Goal: Task Accomplishment & Management: Manage account settings

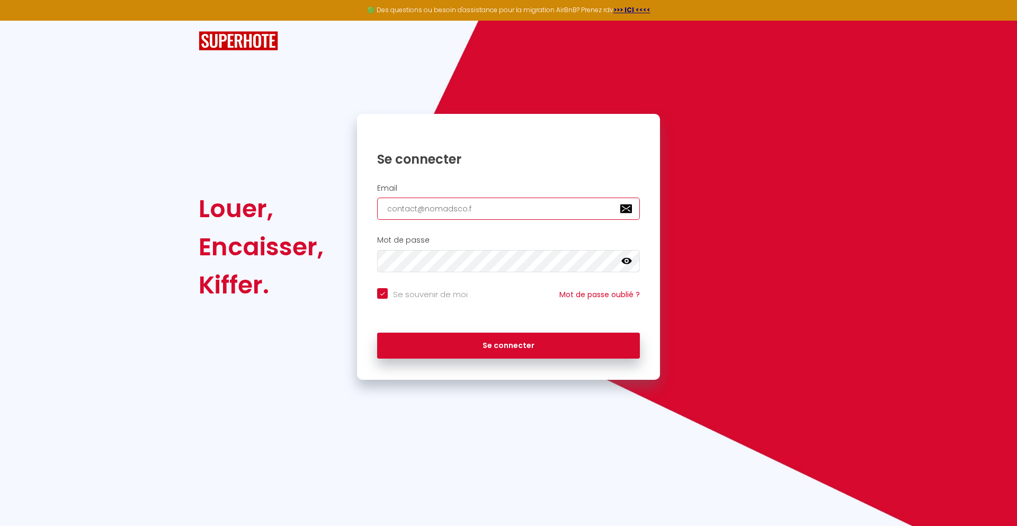
type input "[EMAIL_ADDRESS][DOMAIN_NAME]"
checkbox input "true"
type input "[EMAIL_ADDRESS][DOMAIN_NAME]"
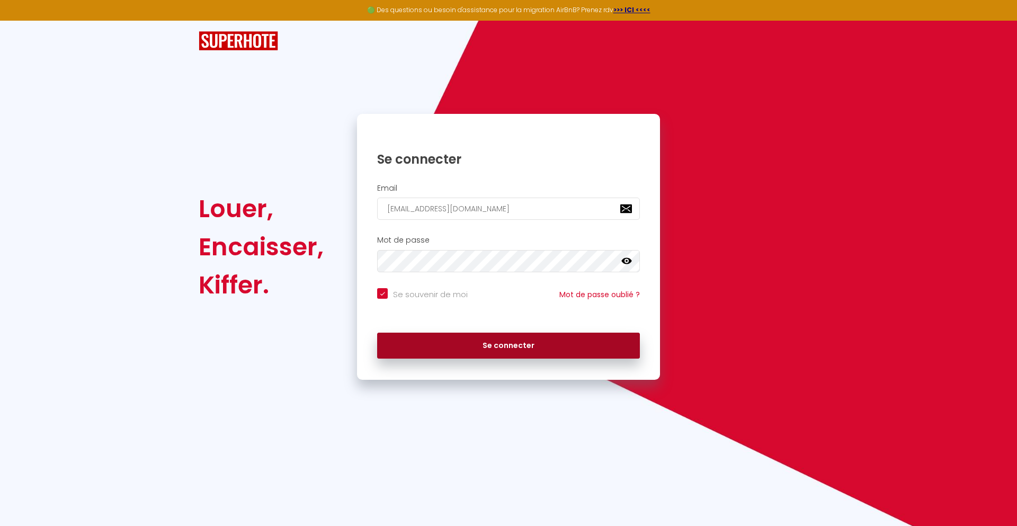
click at [509, 345] on button "Se connecter" at bounding box center [508, 346] width 263 height 26
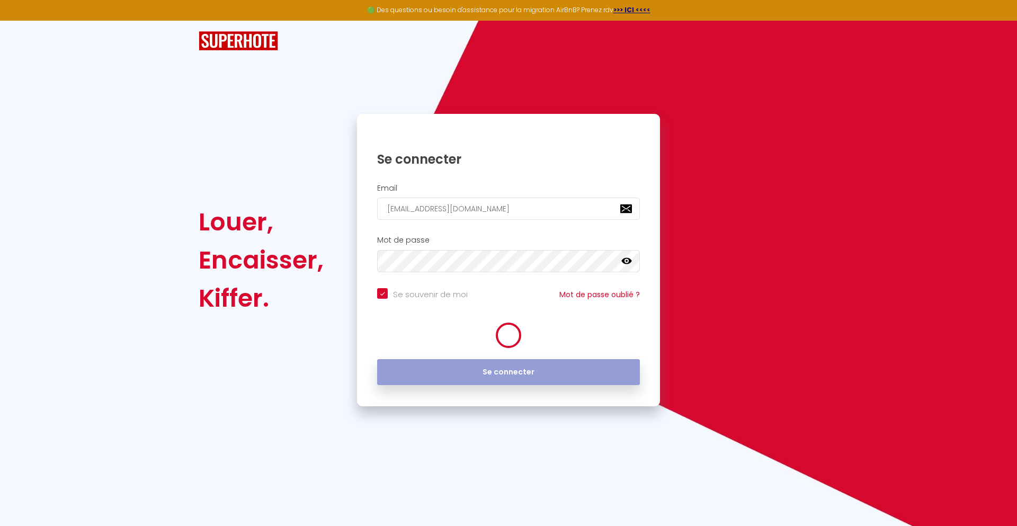
checkbox input "true"
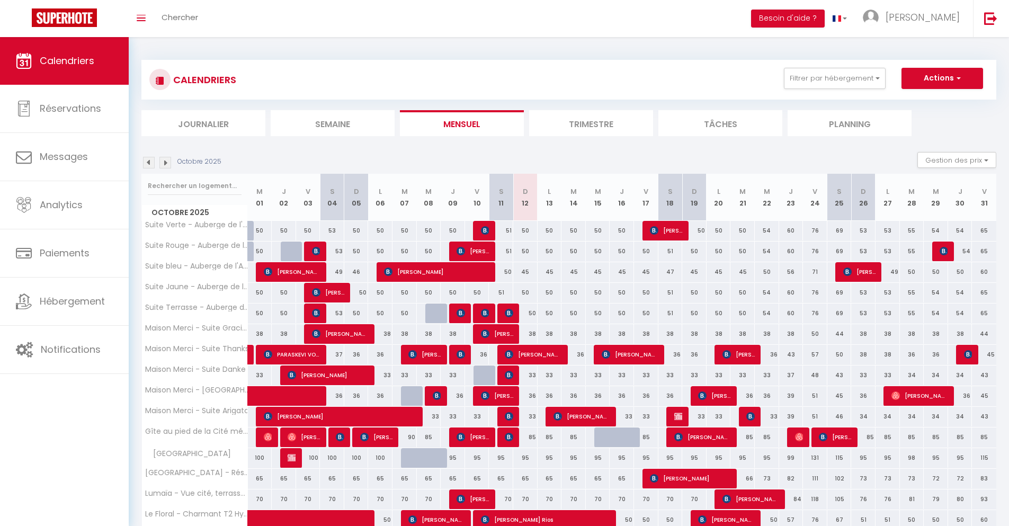
click at [203, 123] on li "Journalier" at bounding box center [203, 123] width 124 height 26
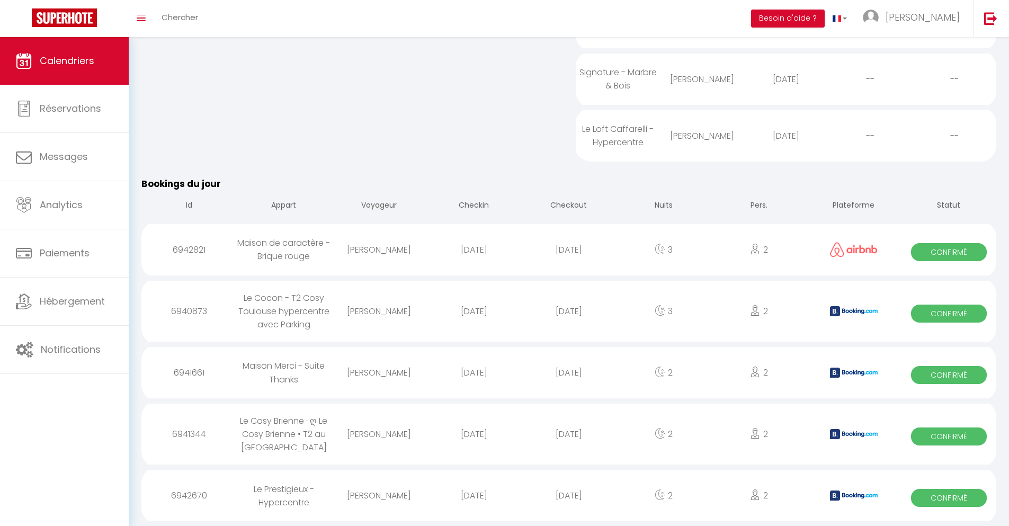
scroll to position [1026, 0]
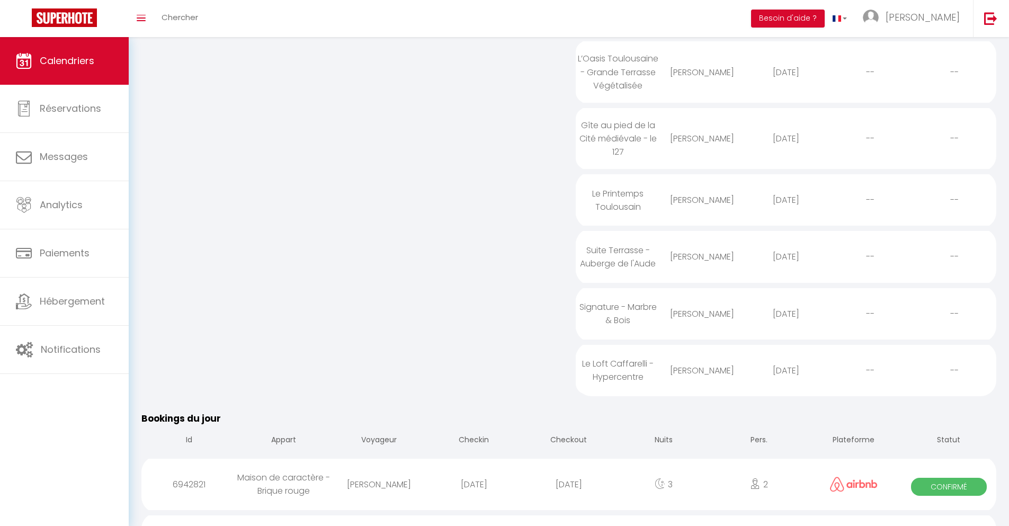
click at [569, 497] on div "[DATE]" at bounding box center [568, 484] width 95 height 34
select select "0"
select select "1"
select select
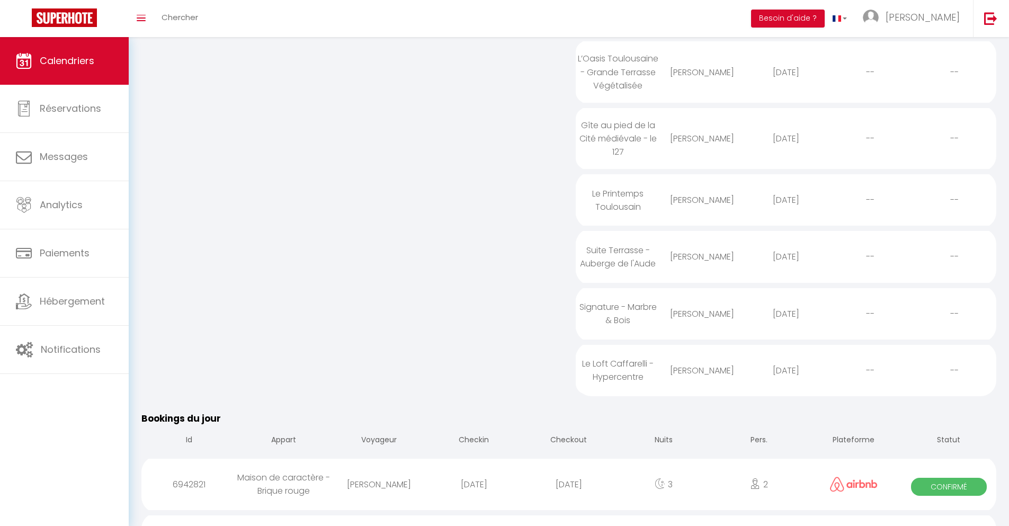
select select
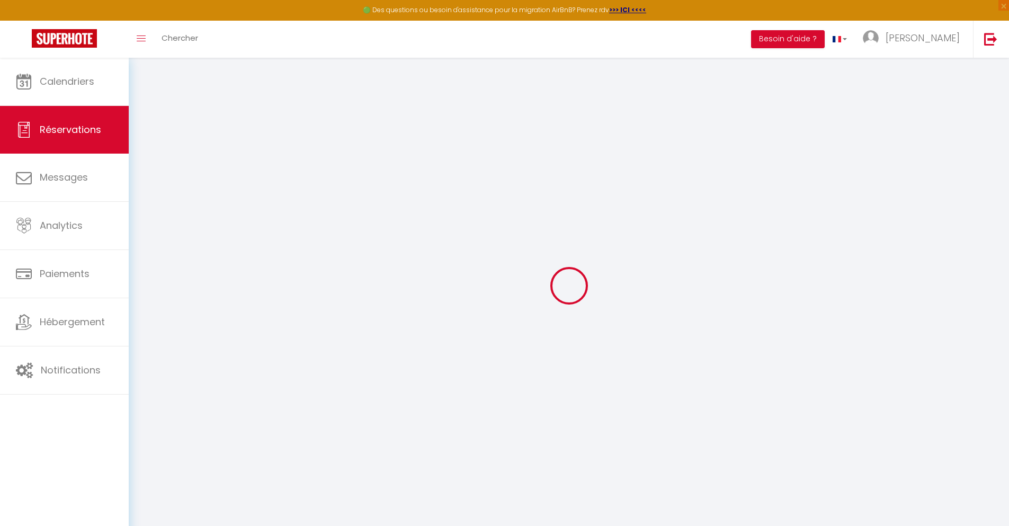
select select
checkbox input "false"
select select
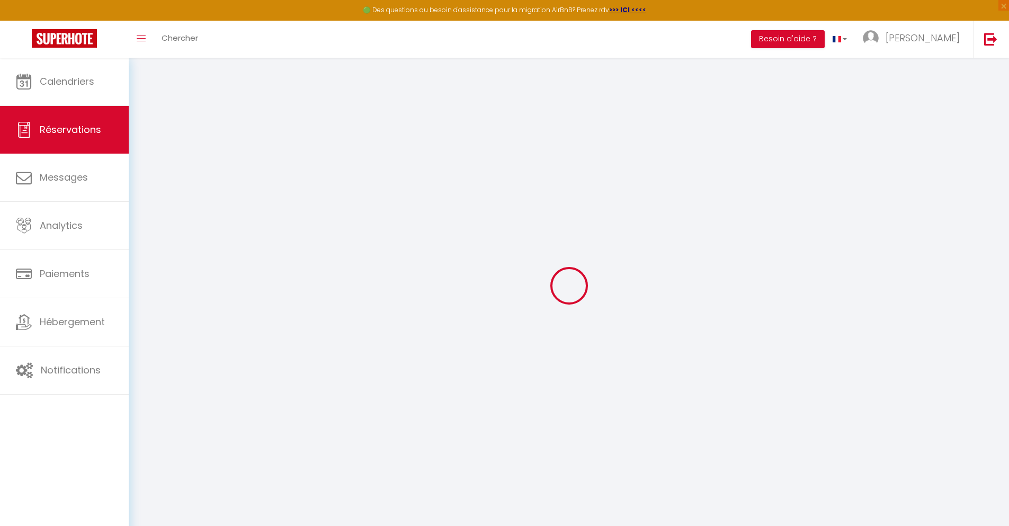
select select
checkbox input "false"
select select
type input "35"
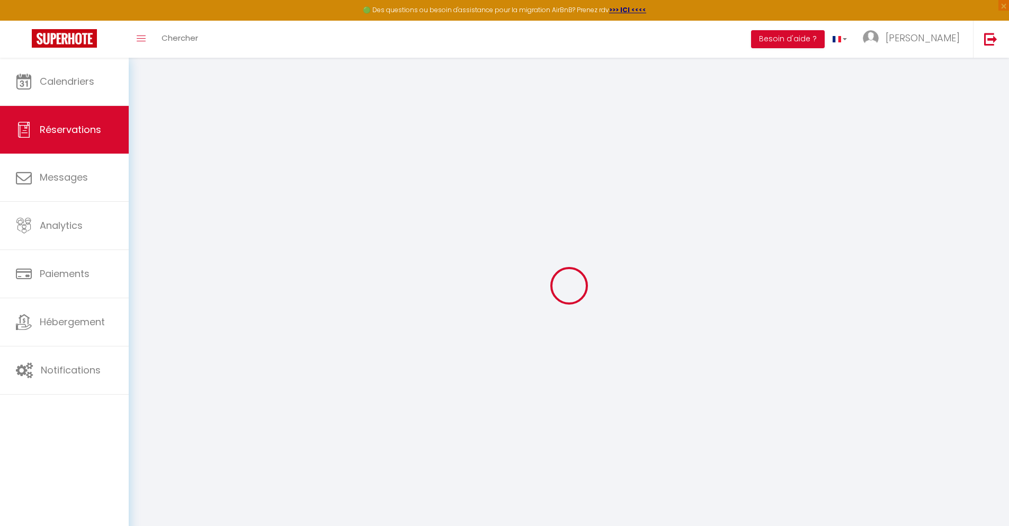
type input "10.71"
select select
checkbox input "false"
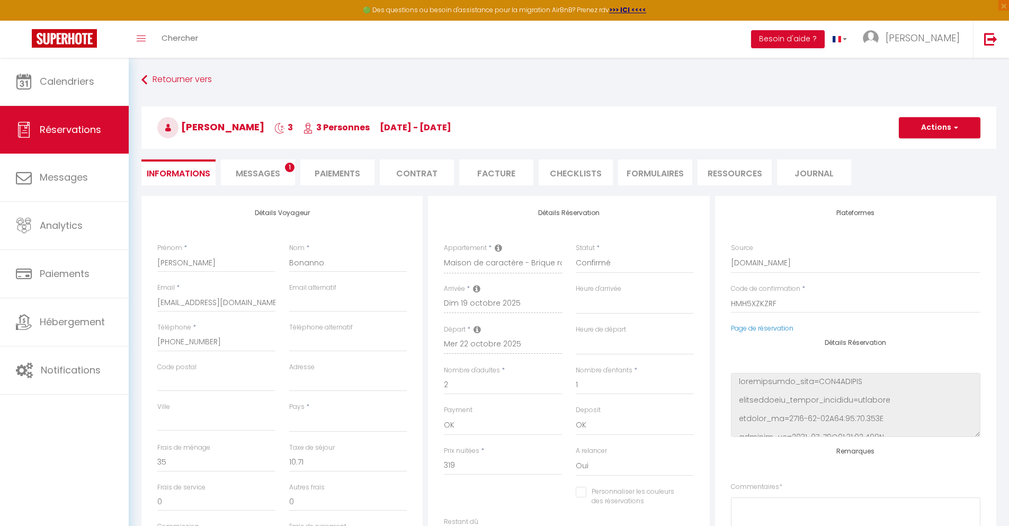
select select
checkbox input "false"
select select
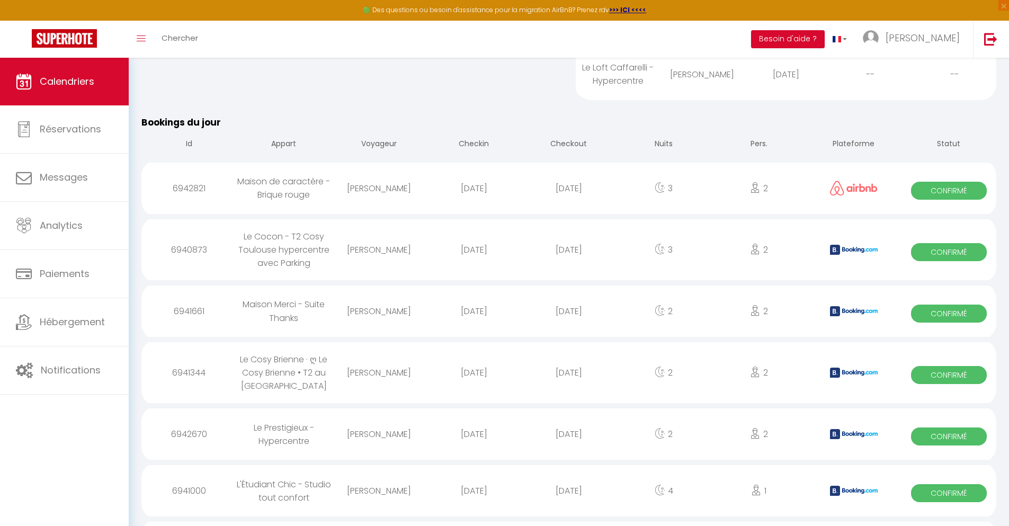
scroll to position [1113, 0]
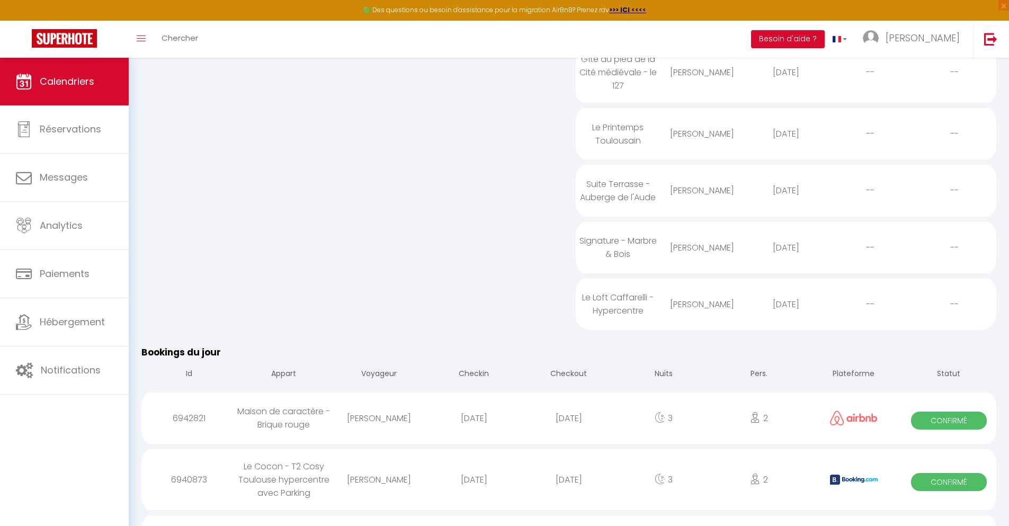
click at [569, 493] on div "[DATE]" at bounding box center [568, 480] width 95 height 34
select select "0"
select select "1"
select select
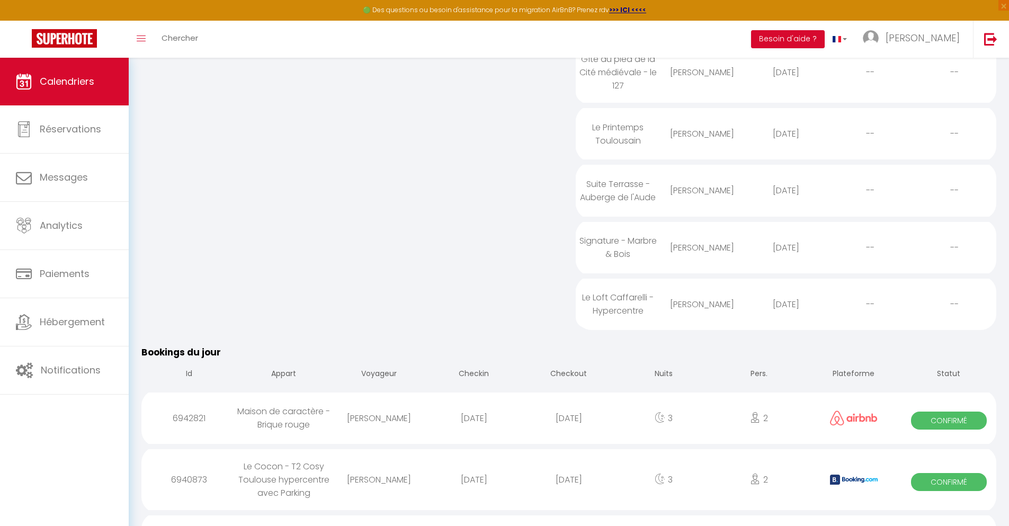
select select
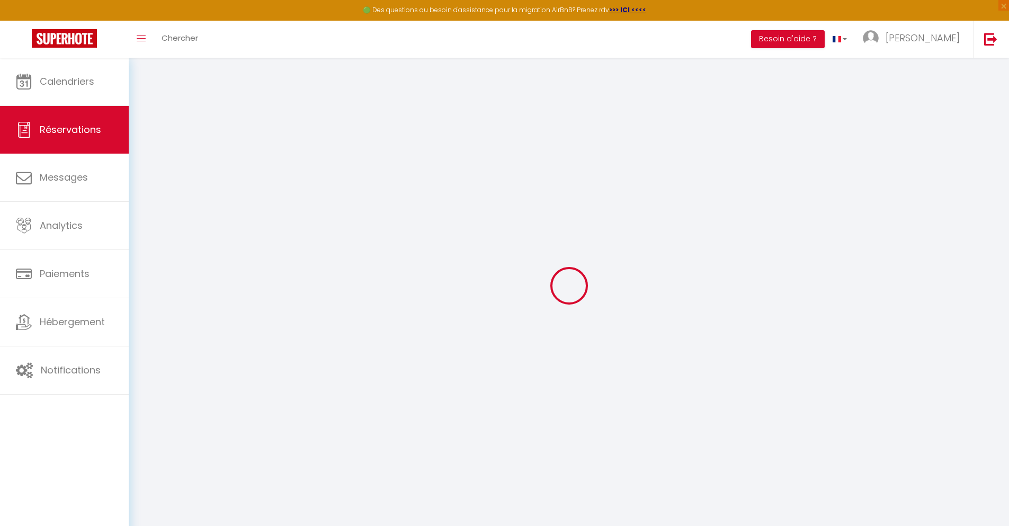
select select
checkbox input "false"
select select
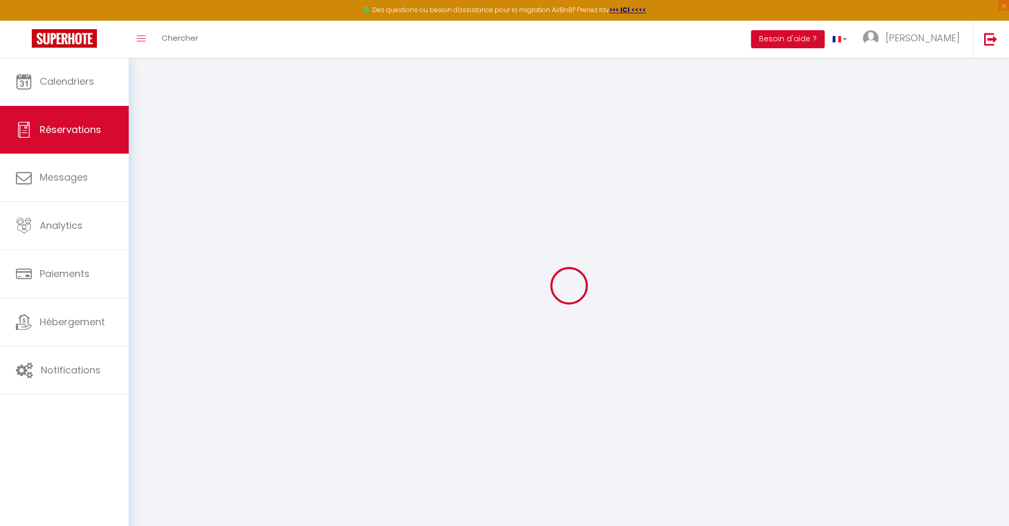
checkbox input "false"
type textarea "** THIS RESERVATION HAS BEEN PRE-PAID ** BOOKING NOTE : Payment charge is EUR 4…"
type input "40"
type input "16.44"
select select
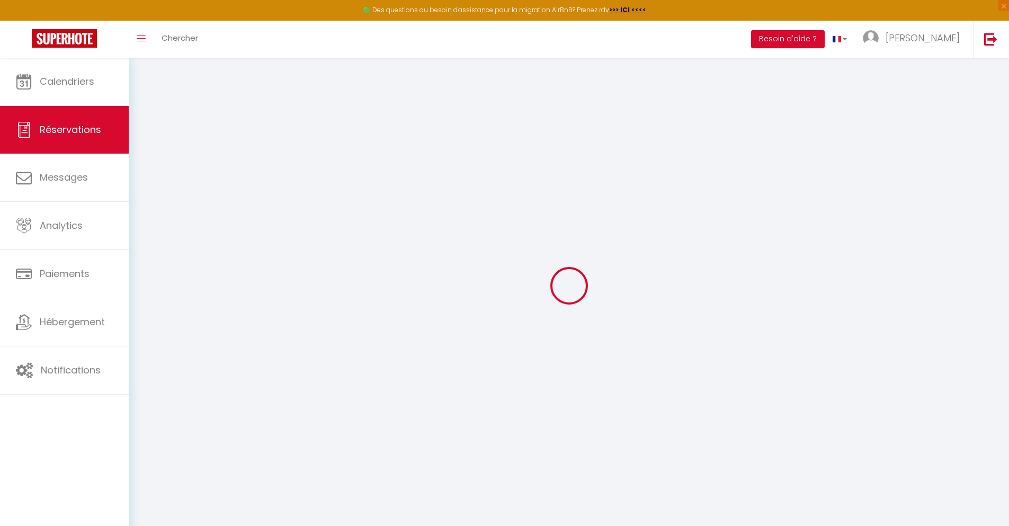
select select
checkbox input "false"
select select
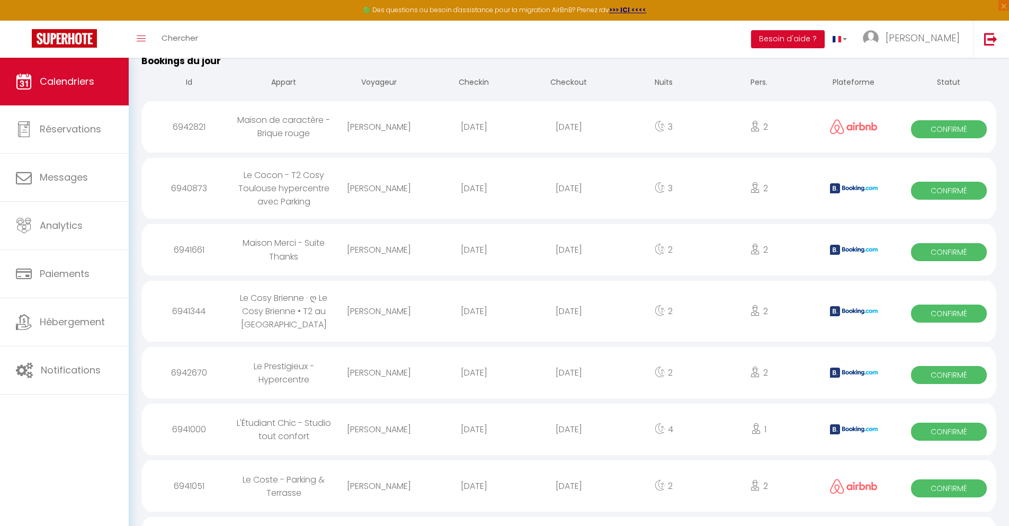
scroll to position [1169, 0]
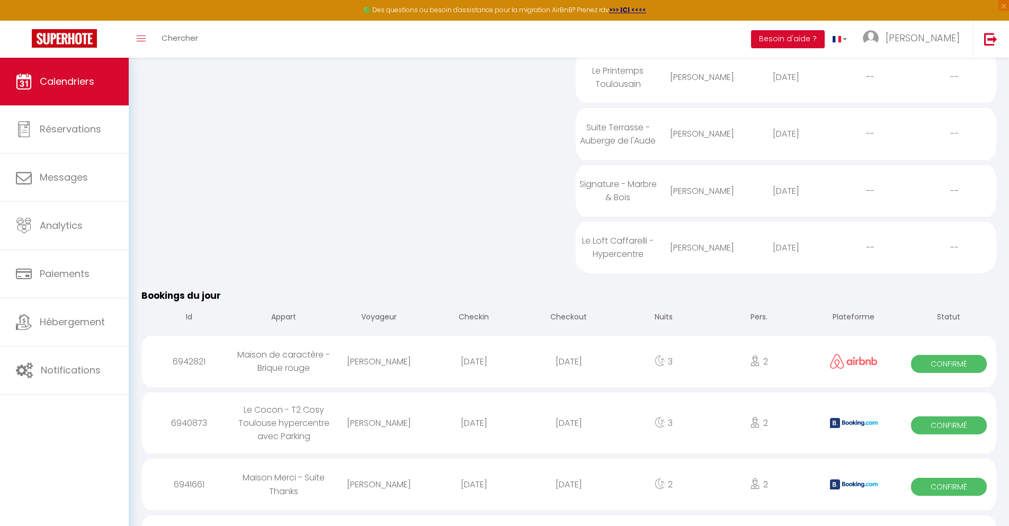
click at [569, 497] on div "[DATE]" at bounding box center [568, 484] width 95 height 34
select select "0"
select select "1"
select select
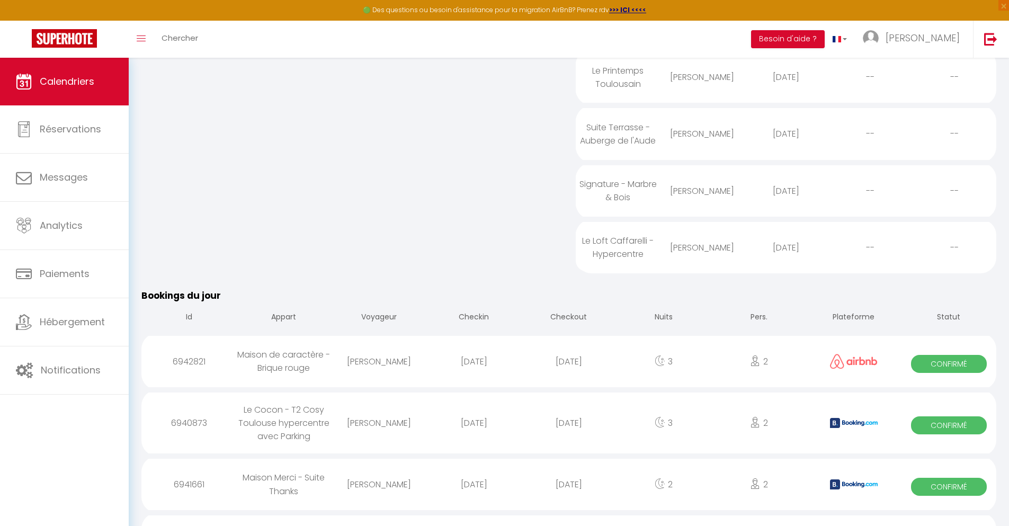
select select
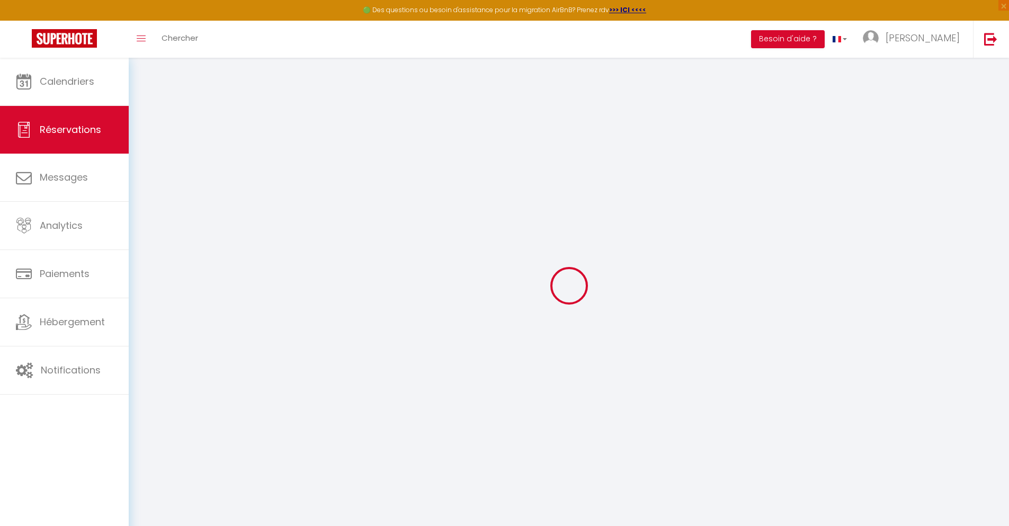
select select
checkbox input "false"
type textarea "** THIS RESERVATION HAS BEEN PRE-PAID ** BOOKING NOTE : Payment charge is EUR 2…"
type input "30"
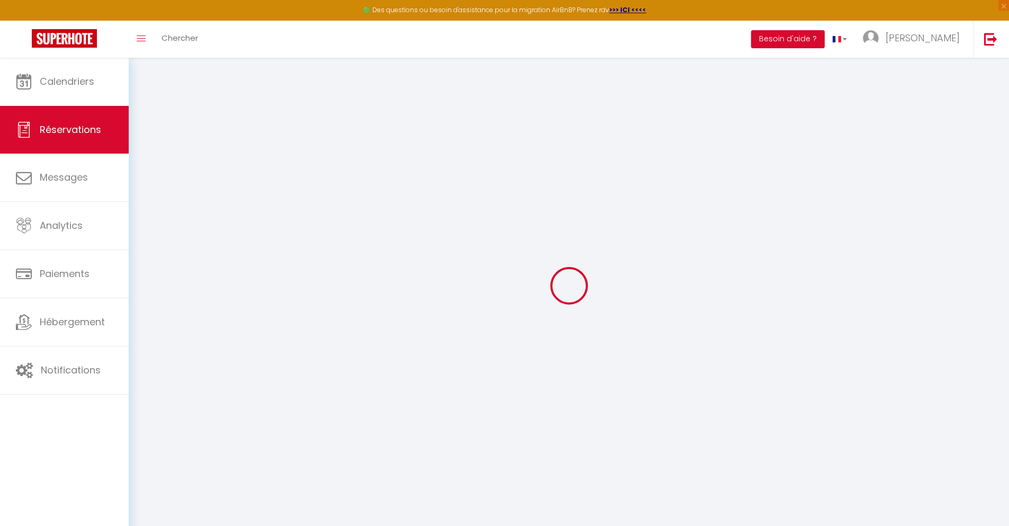
type input "8.9"
select select
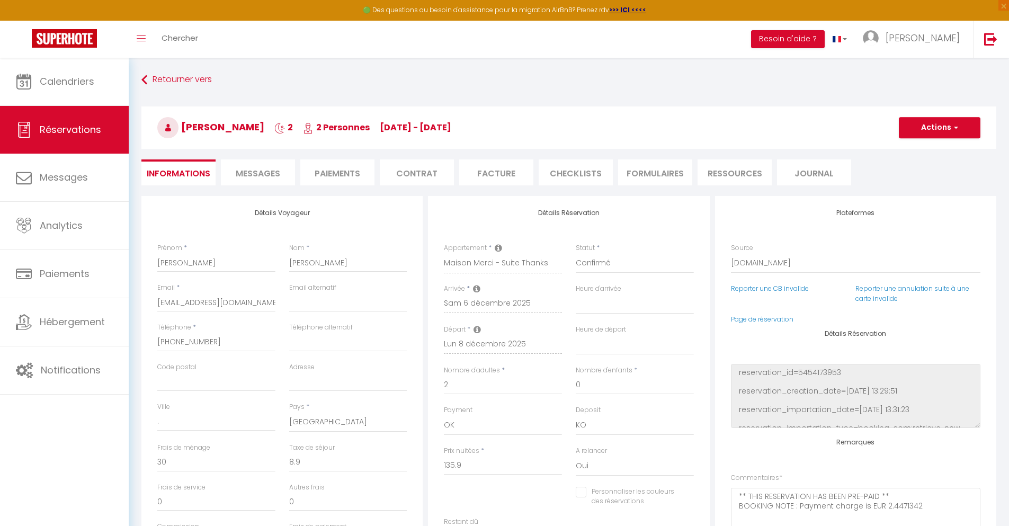
checkbox input "false"
select select
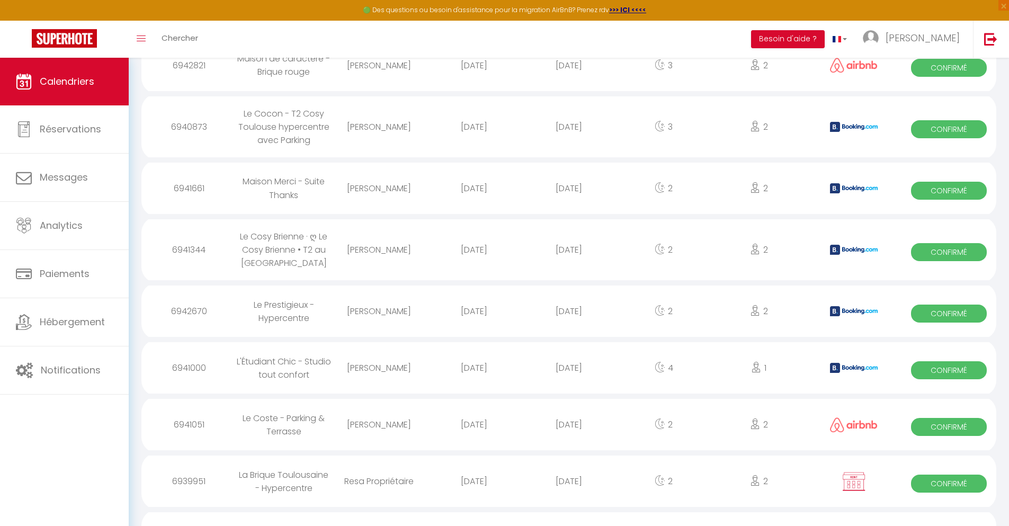
scroll to position [1236, 0]
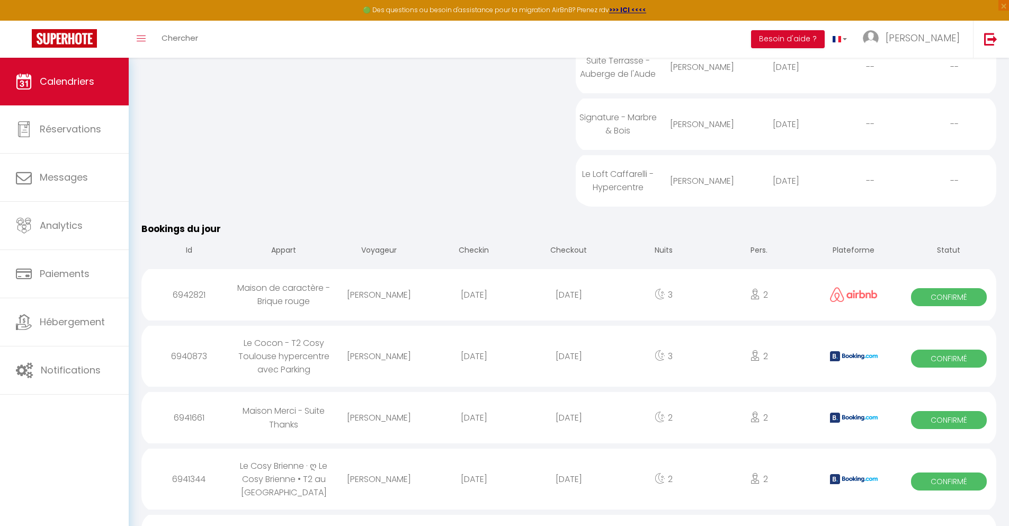
click at [569, 492] on div "[DATE]" at bounding box center [568, 479] width 95 height 34
select select "0"
select select "1"
select select
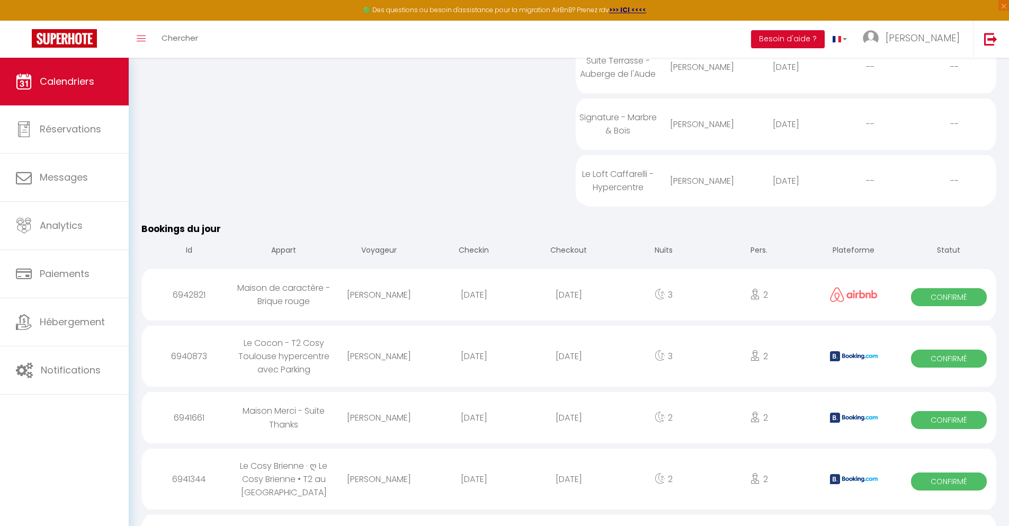
select select
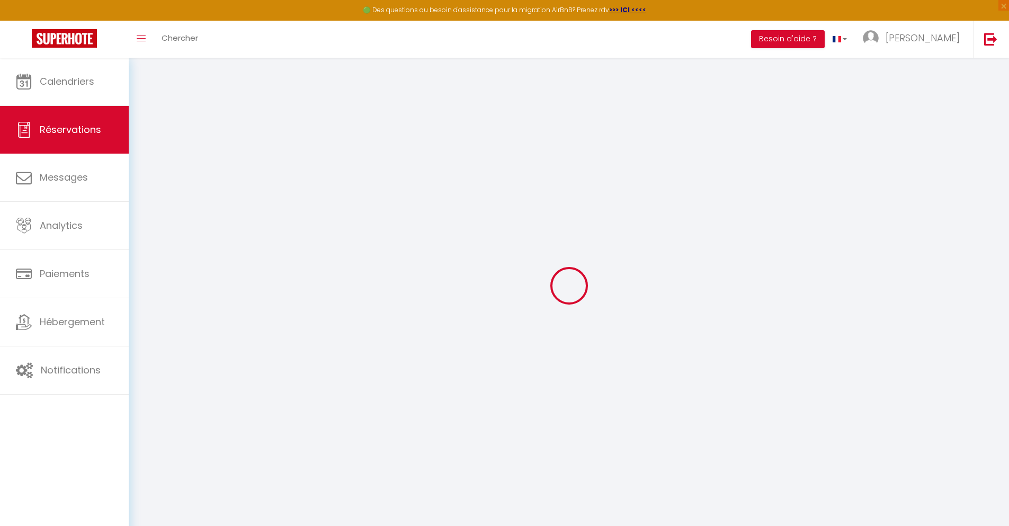
select select
checkbox input "false"
select select
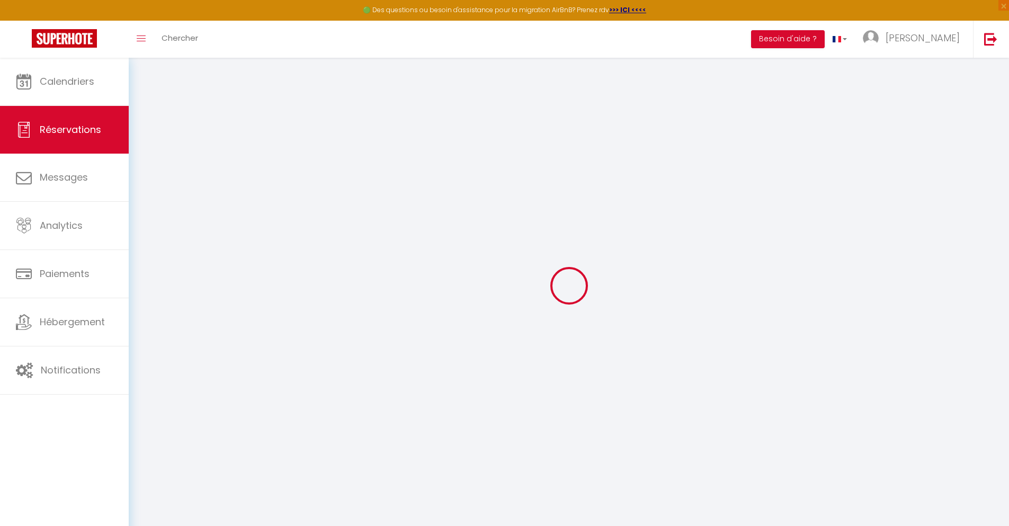
checkbox input "false"
select select
checkbox input "false"
type textarea "** THIS RESERVATION HAS BEEN PRE-PAID ** BOOKING NOTE : Payment charge is EUR 1…"
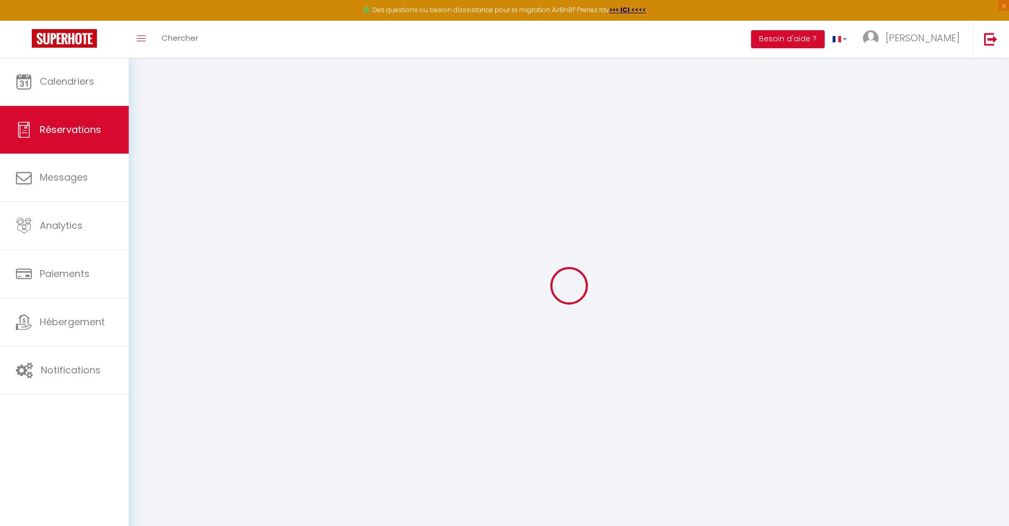
type input "40"
type input "6.07"
select select
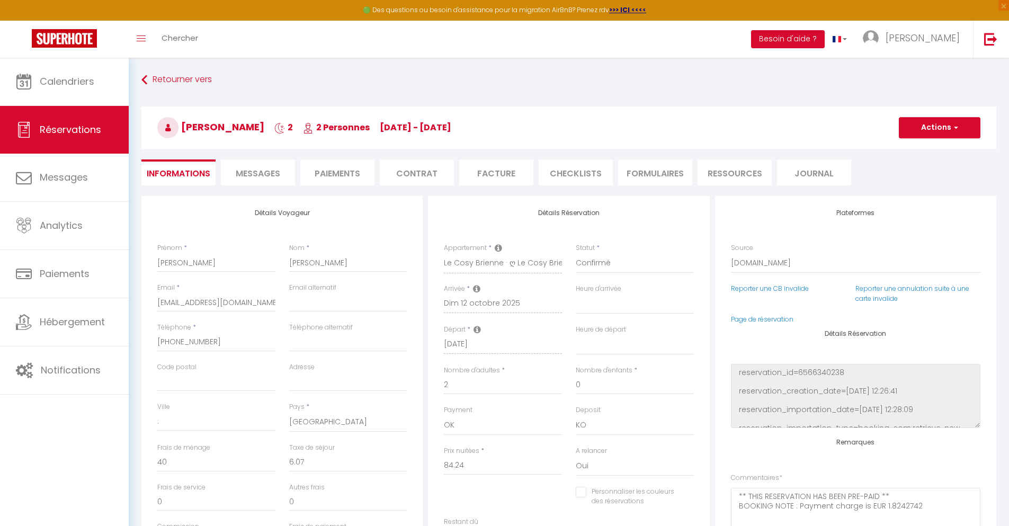
checkbox input "false"
select select
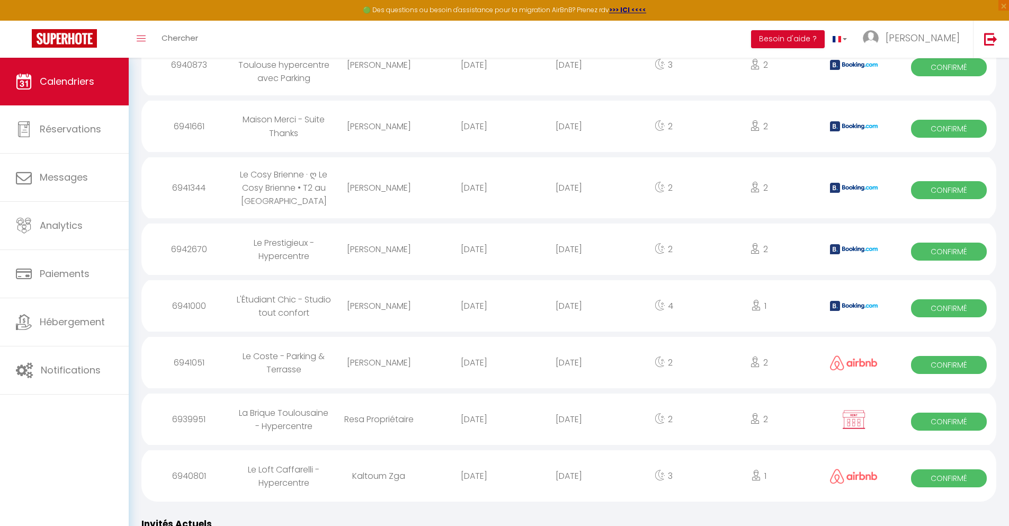
scroll to position [1293, 0]
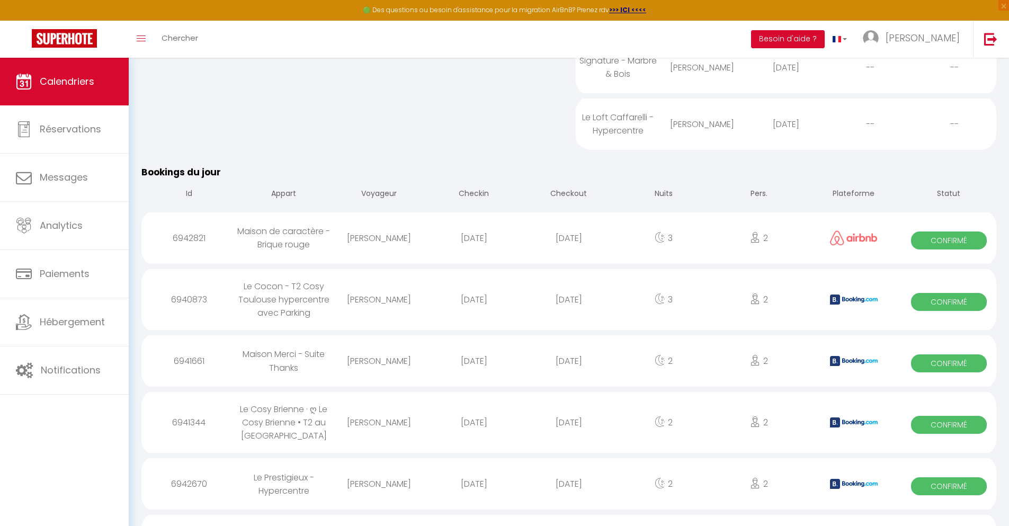
click at [569, 497] on div "[DATE]" at bounding box center [568, 484] width 95 height 34
select select "0"
select select "1"
select select
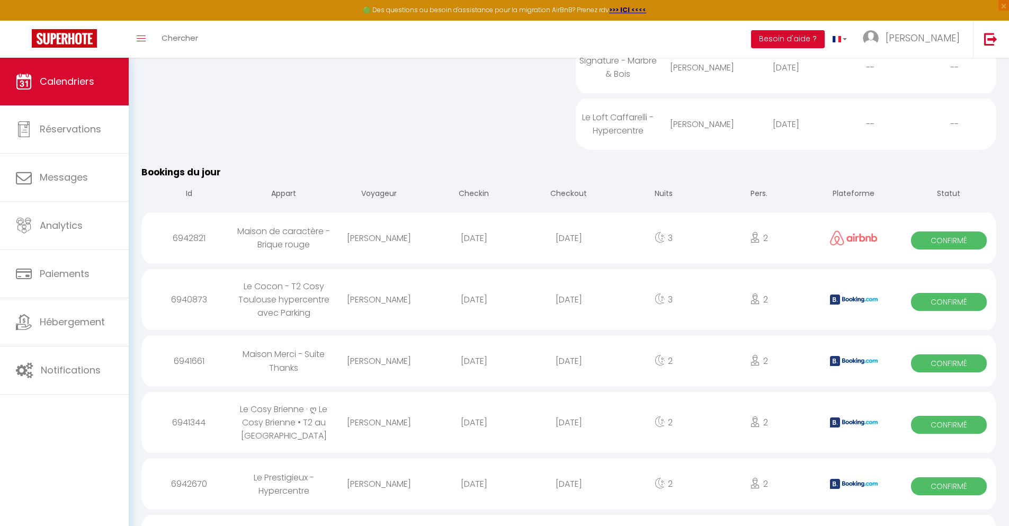
select select
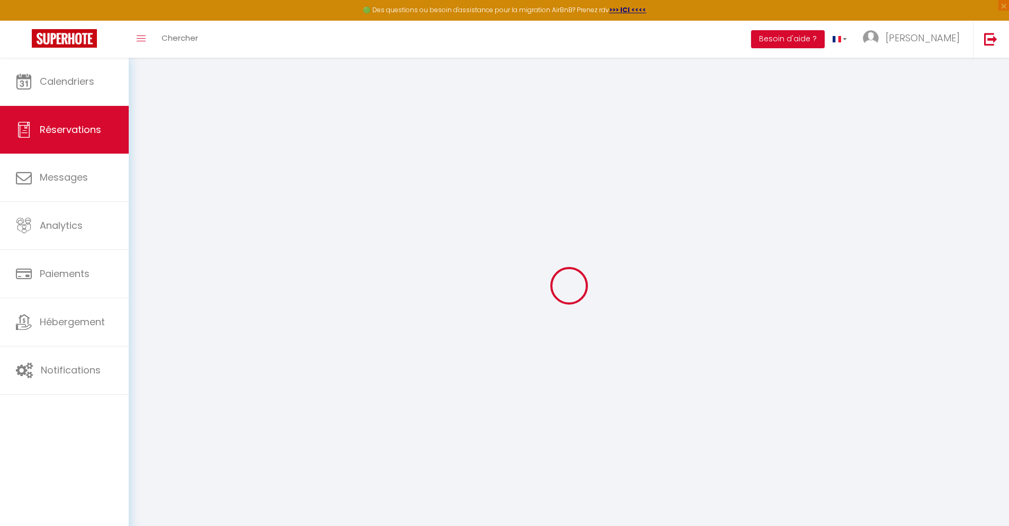
select select
checkbox input "false"
type textarea "** THIS RESERVATION HAS BEEN PRE-PAID ** Reservation has a cancellation grace p…"
type input "40"
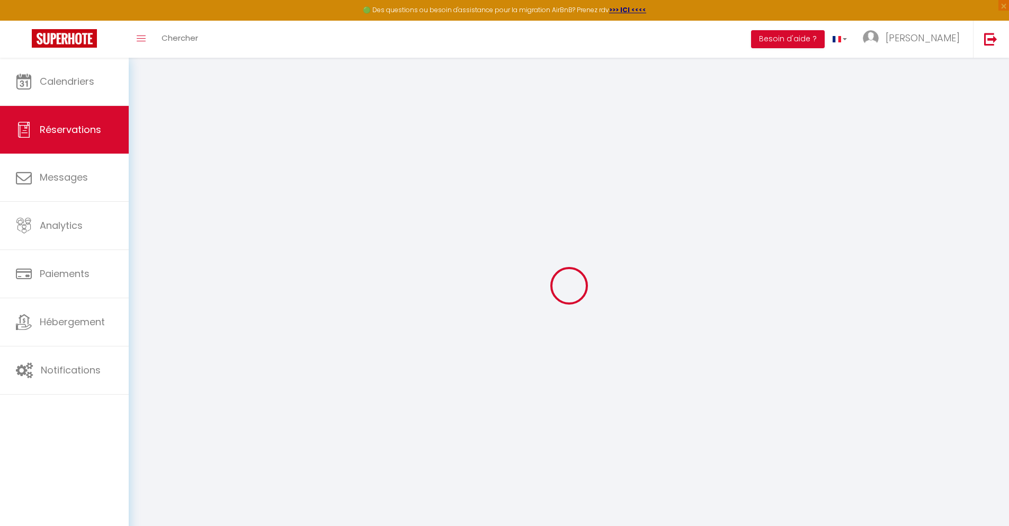
type input "8.27"
select select
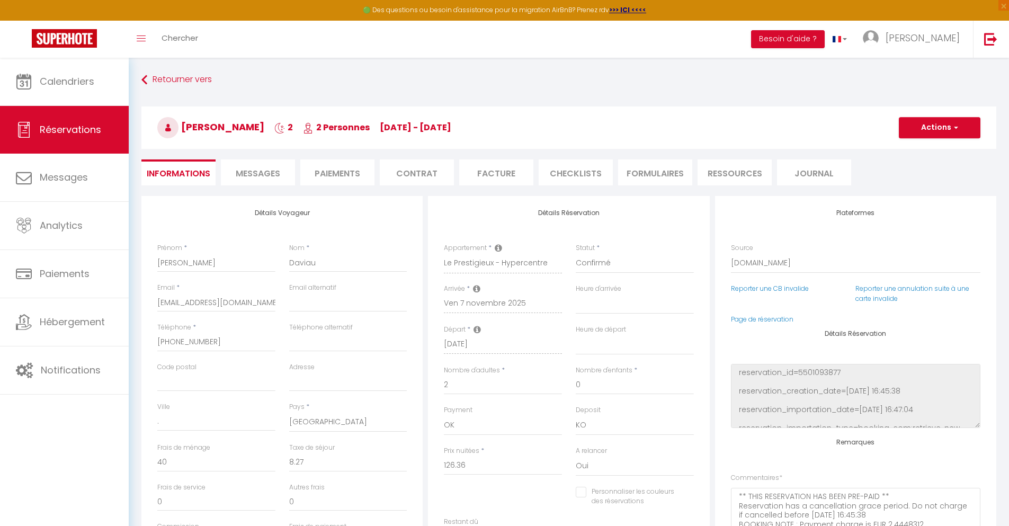
checkbox input "false"
select select
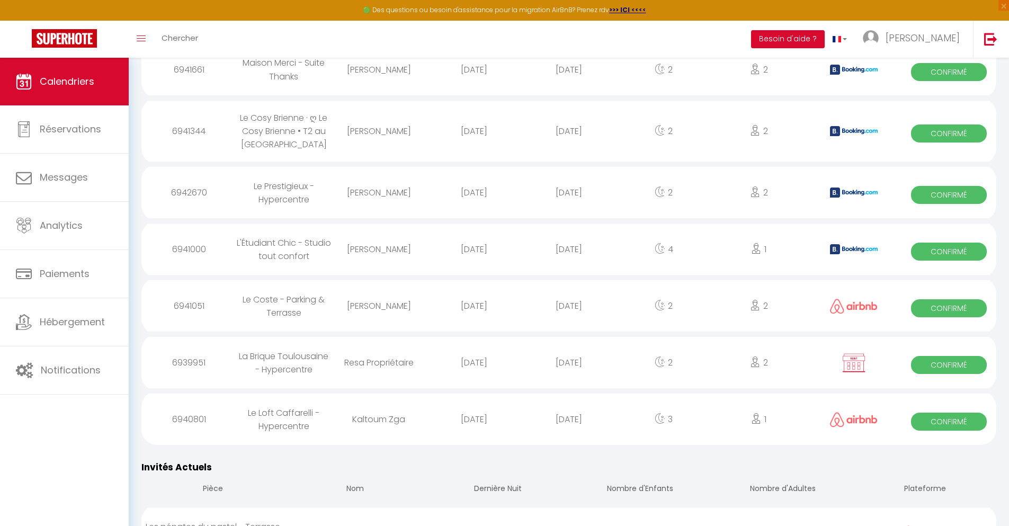
scroll to position [1349, 0]
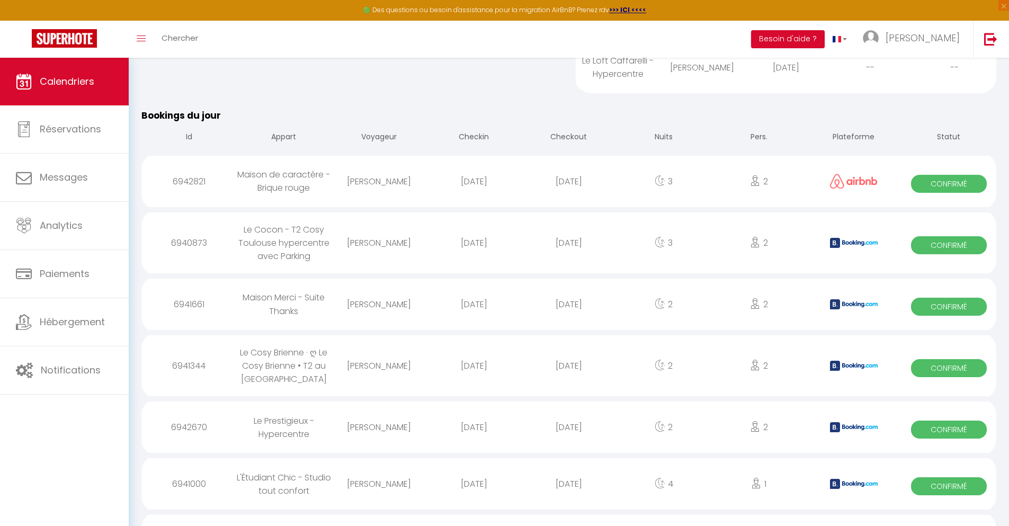
click at [569, 497] on div "[DATE]" at bounding box center [568, 484] width 95 height 34
select select "0"
select select "1"
select select
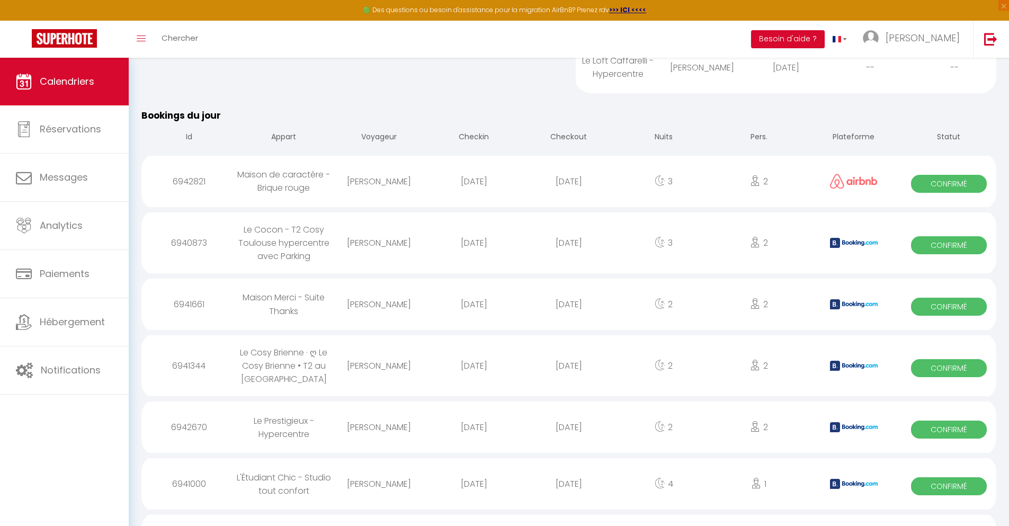
select select
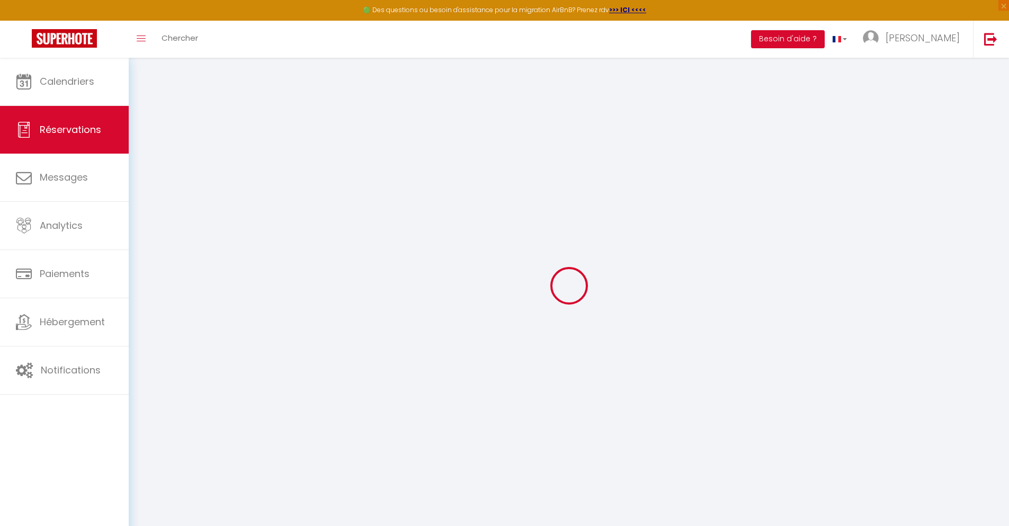
select select
checkbox input "false"
select select
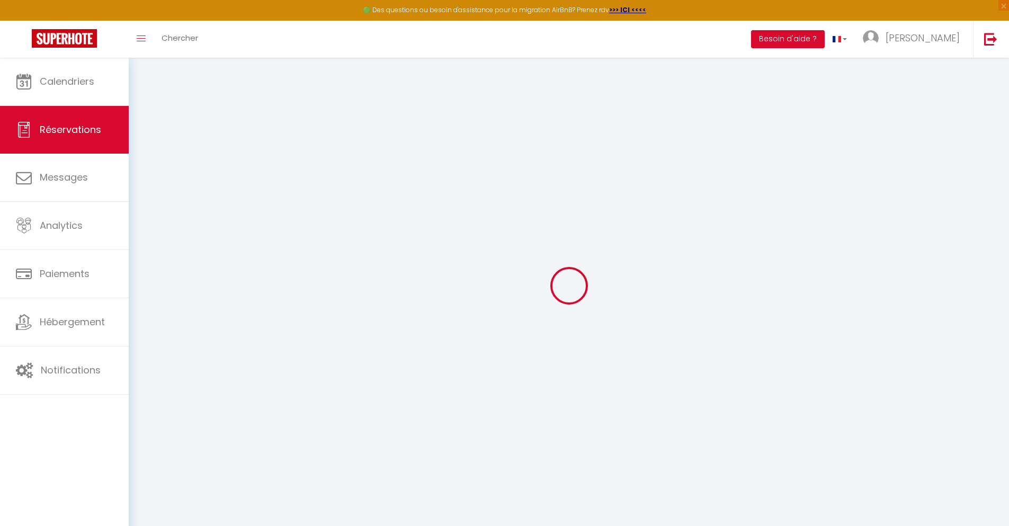
checkbox input "false"
type textarea "** THIS RESERVATION HAS BEEN PRE-PAID ** BOOKING NOTE : Payment charge is EUR 2…"
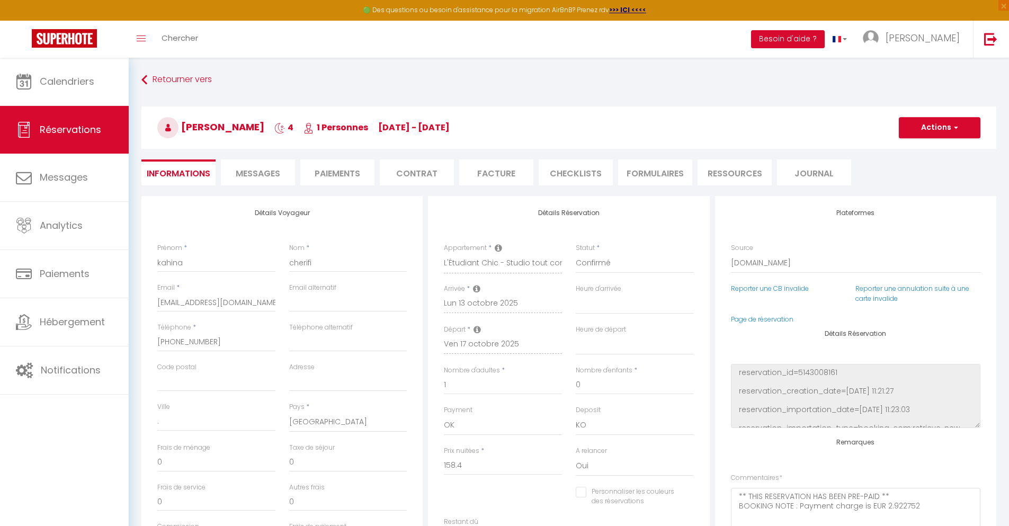
type input "40"
type input "10.37"
select select
checkbox input "false"
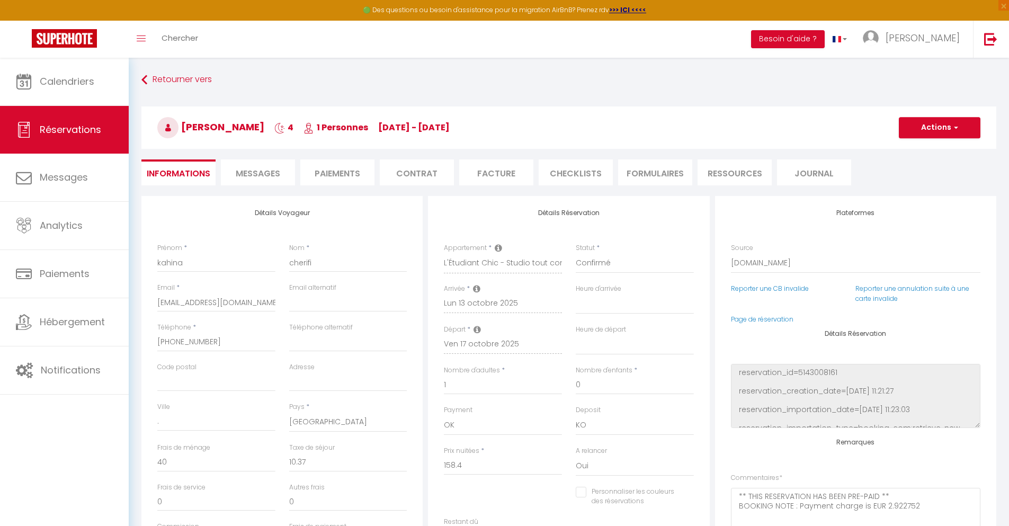
select select
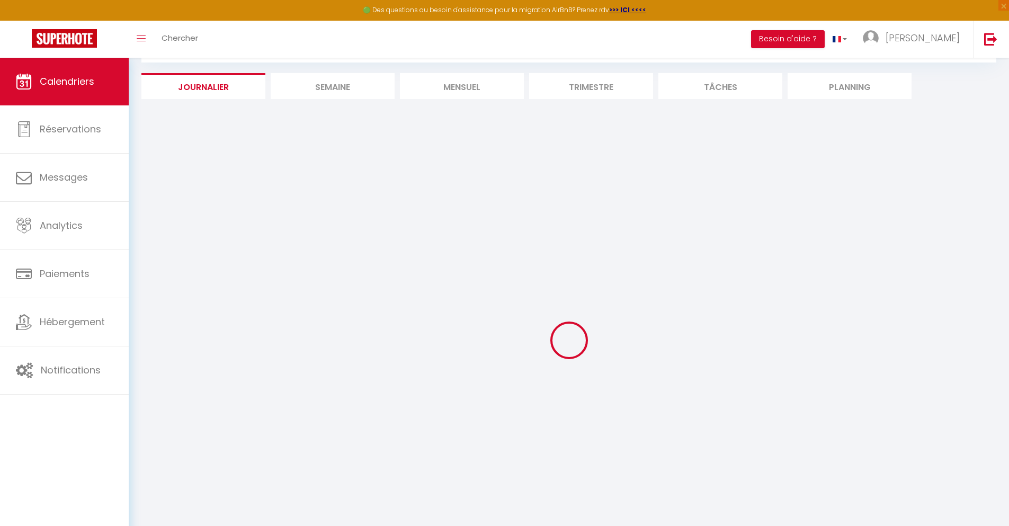
select select
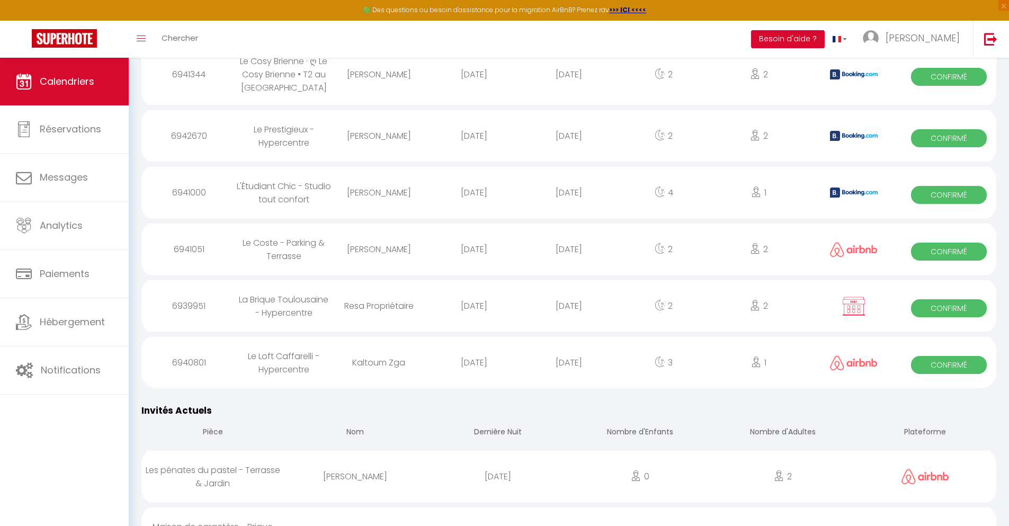
scroll to position [1406, 0]
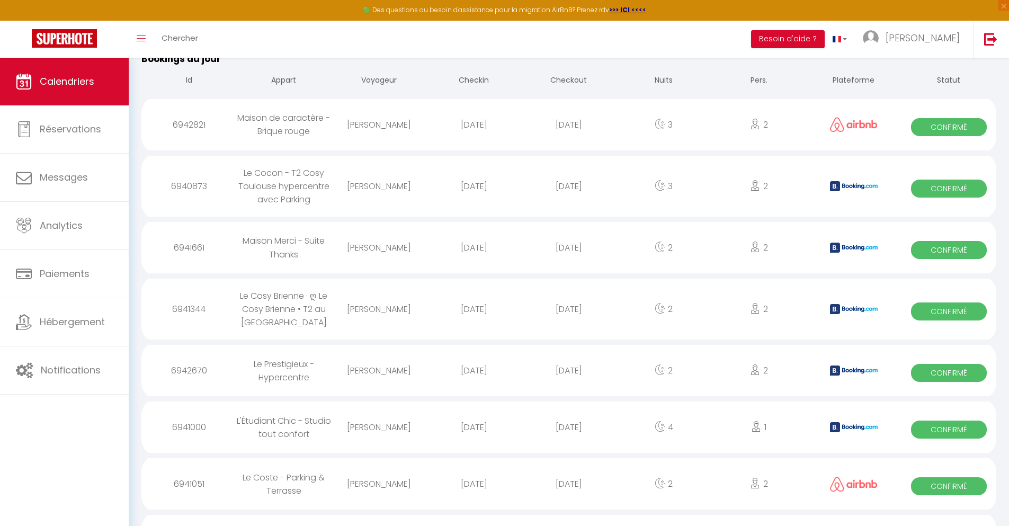
click at [569, 497] on div "[DATE]" at bounding box center [568, 484] width 95 height 34
select select "0"
select select "1"
select select
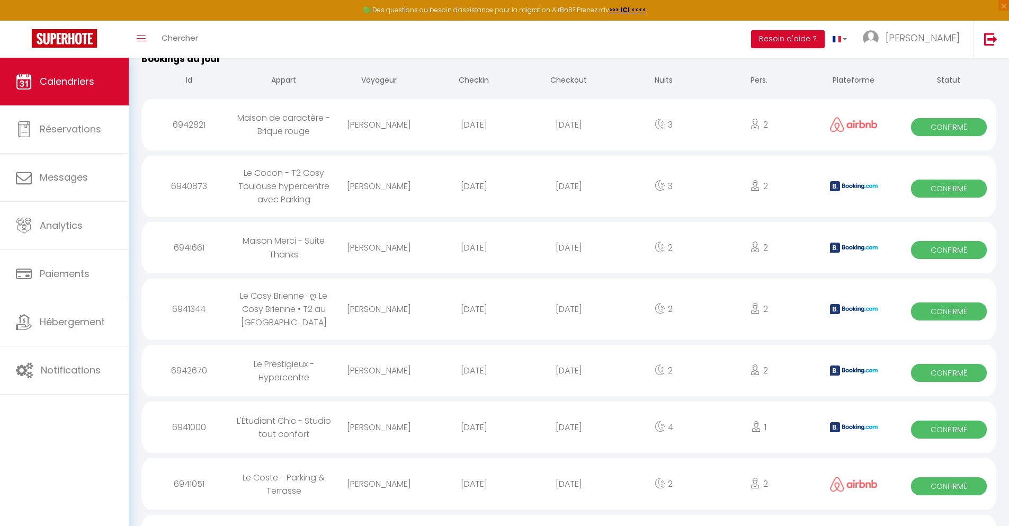
select select
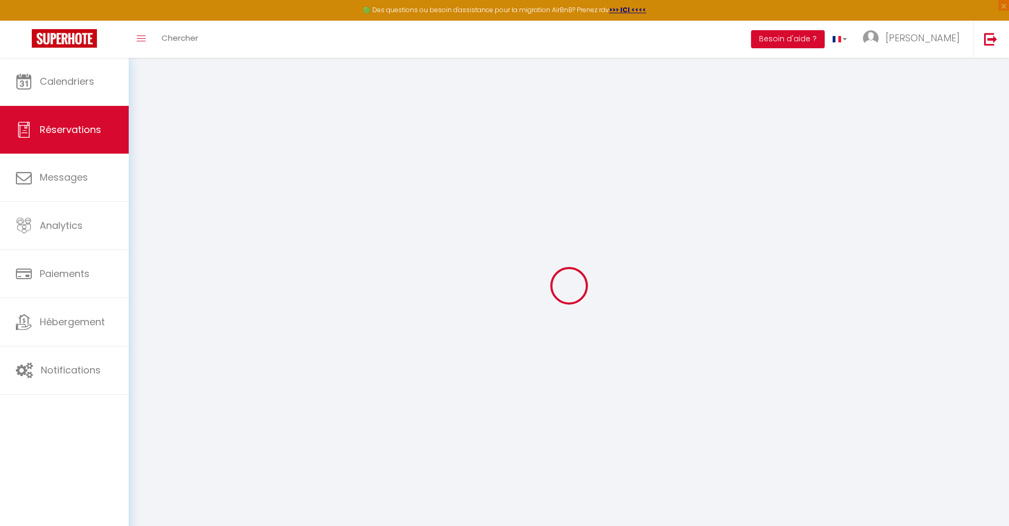
type input "[PERSON_NAME]"
type input "Evon"
type input "[EMAIL_ADDRESS][DOMAIN_NAME]"
type input "[PHONE_NUMBER]"
select select
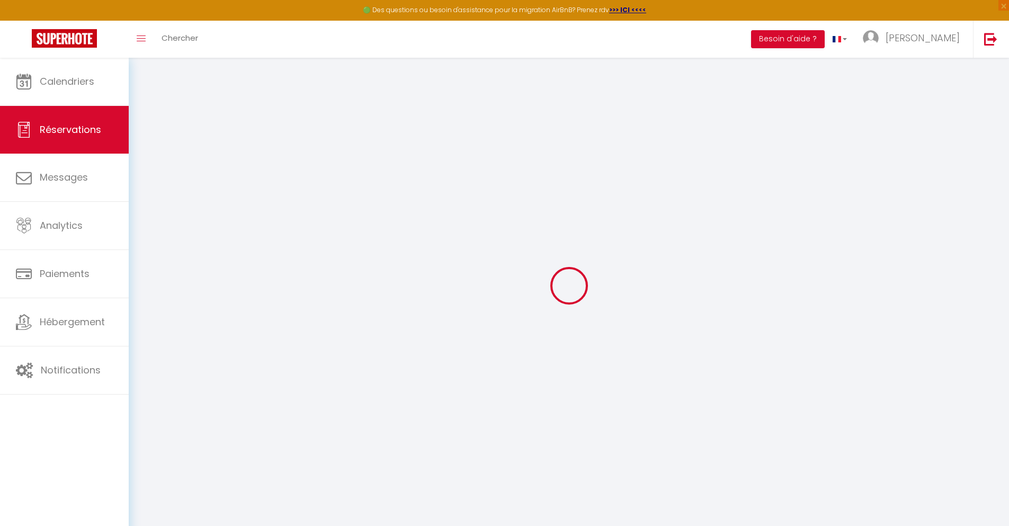
type input "65.66"
select select "74640"
select select "1"
select select
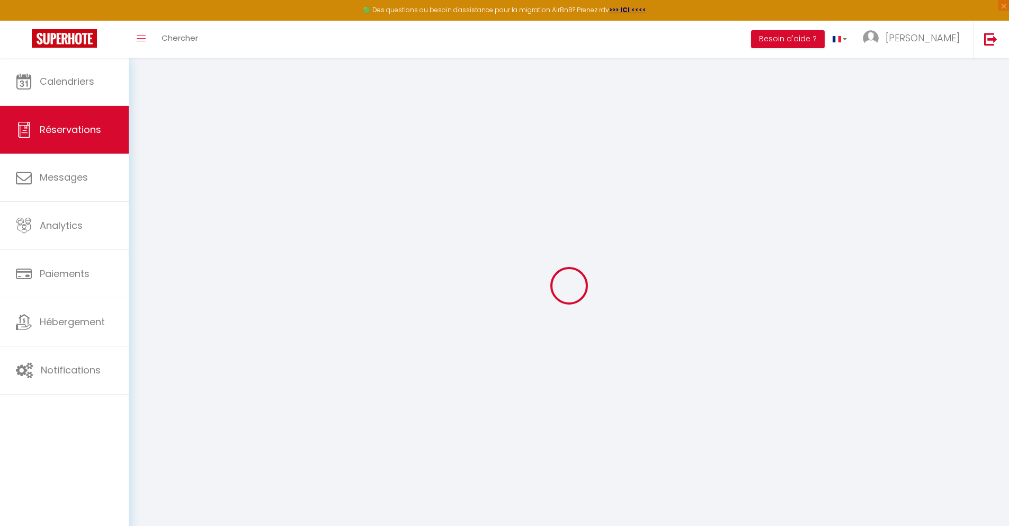
type input "2"
select select "12"
select select
type input "268"
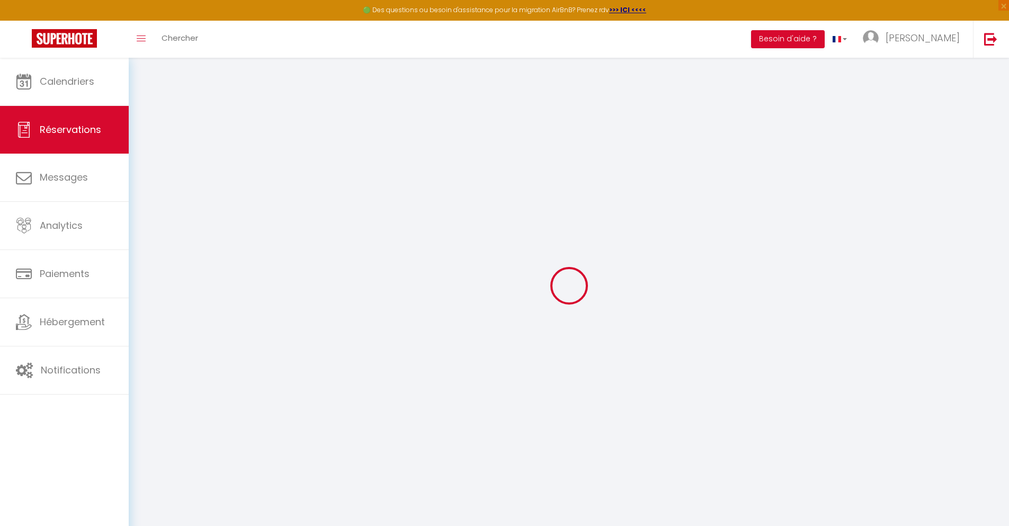
checkbox input "false"
type input "0"
select select "1"
type input "0"
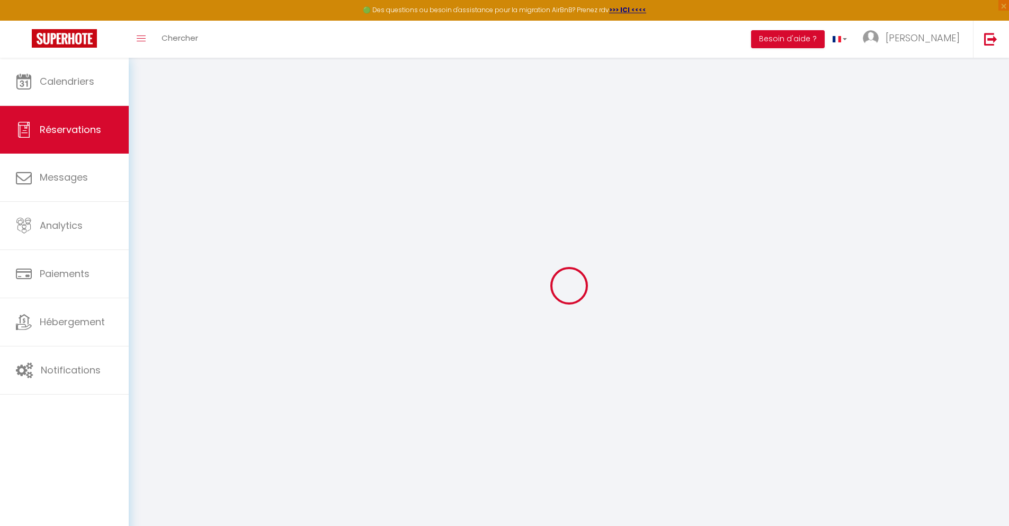
type input "0"
select select
select select "15"
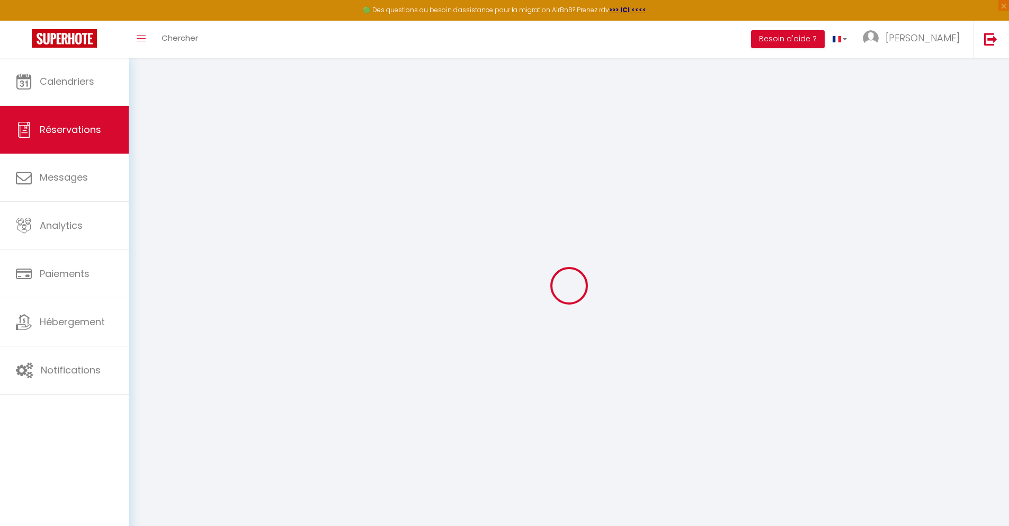
checkbox input "false"
select select
checkbox input "false"
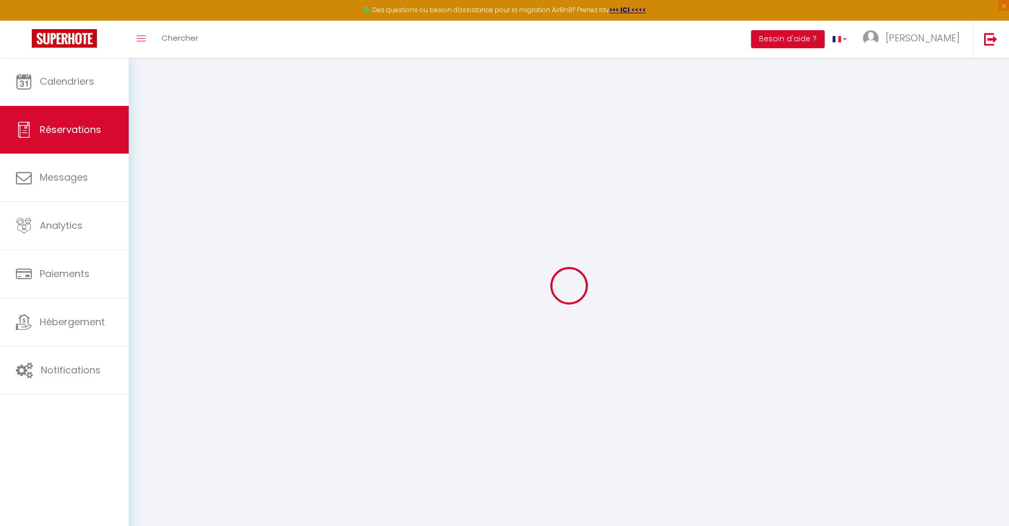
select select
checkbox input "false"
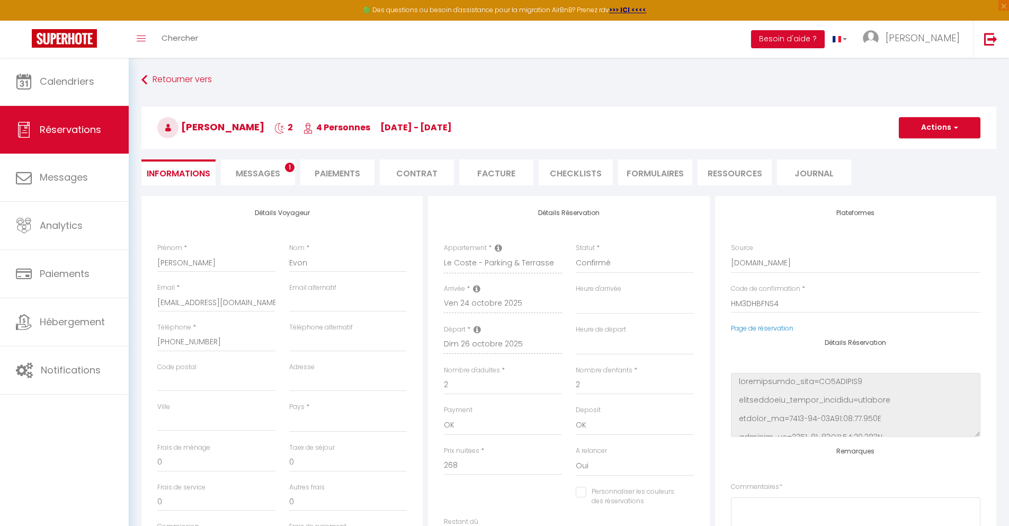
select select
type input "85"
type input "9.65"
select select
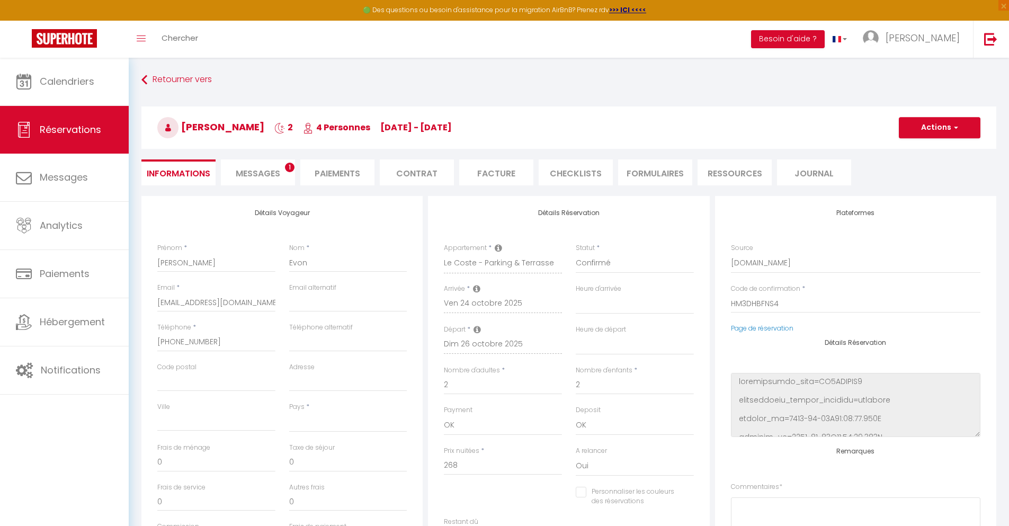
checkbox input "false"
select select
checkbox input "false"
select select
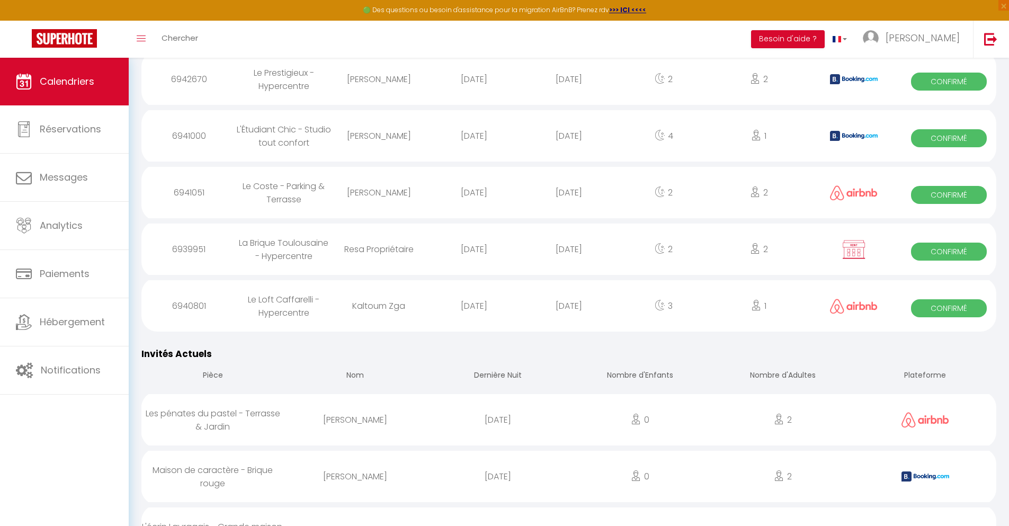
scroll to position [1463, 0]
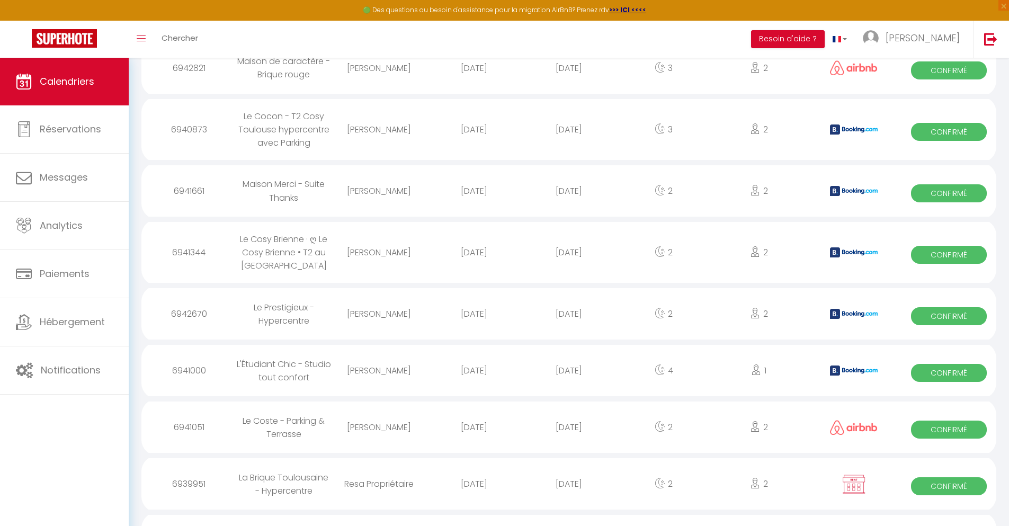
click at [569, 497] on div "[DATE]" at bounding box center [568, 484] width 95 height 34
select select "0"
select select "1"
select select
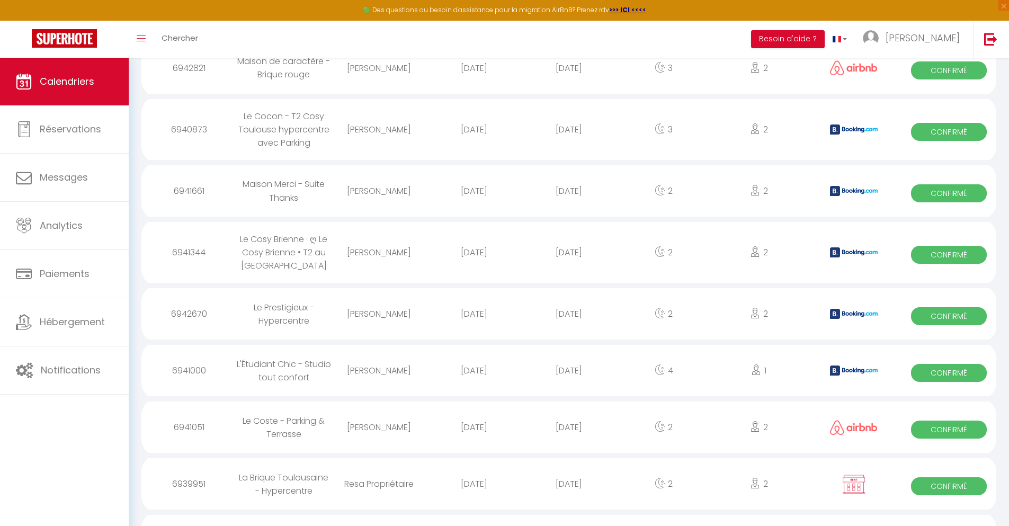
select select
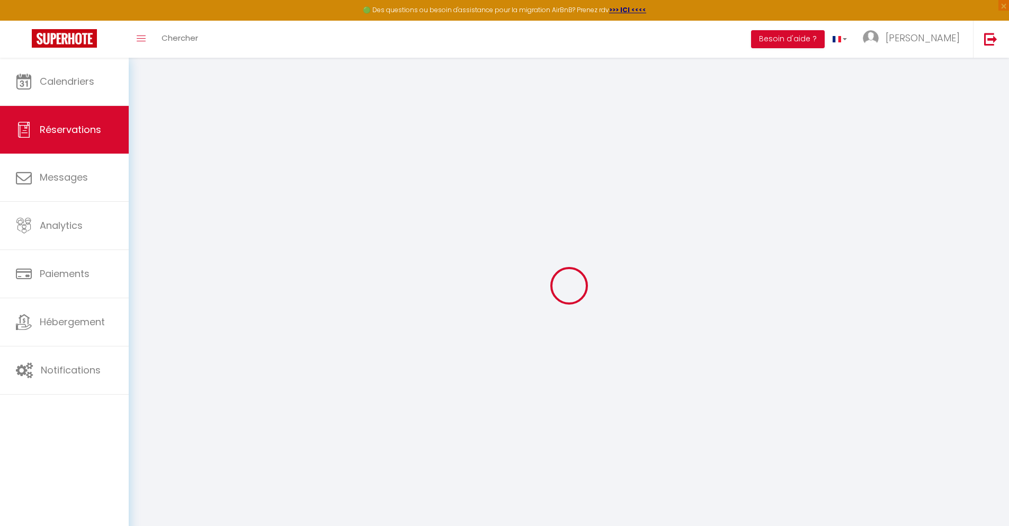
select select
checkbox input "false"
select select
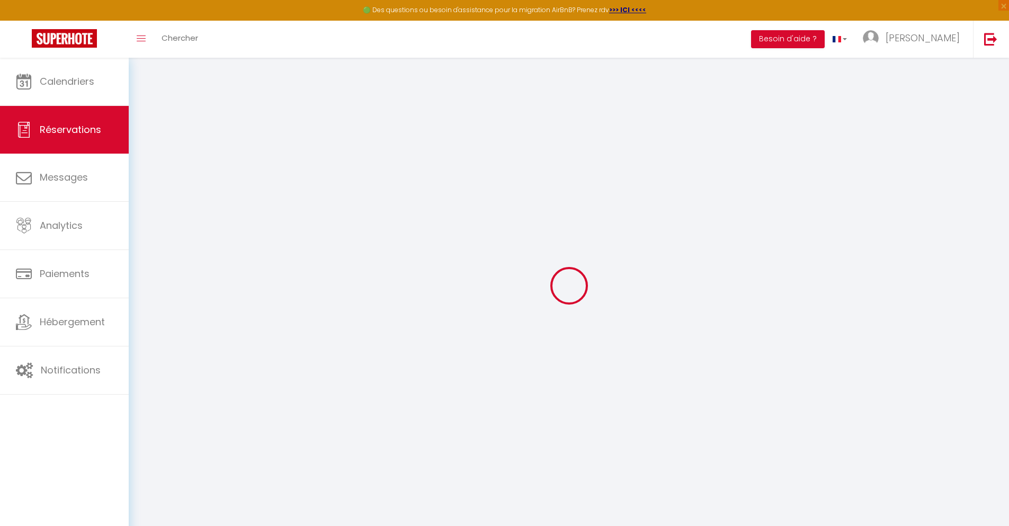
select select
checkbox input "false"
select select
checkbox input "false"
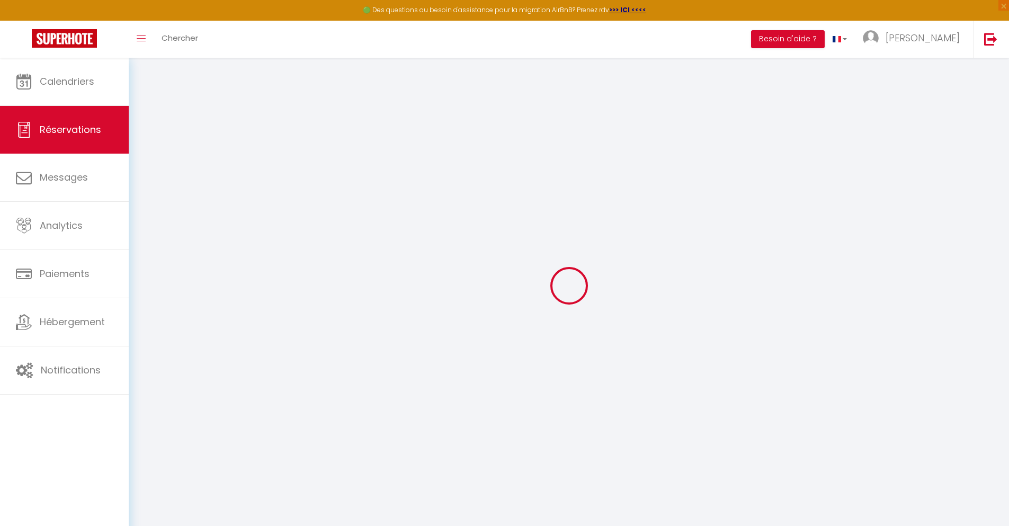
select select "14:00"
select select "11:00"
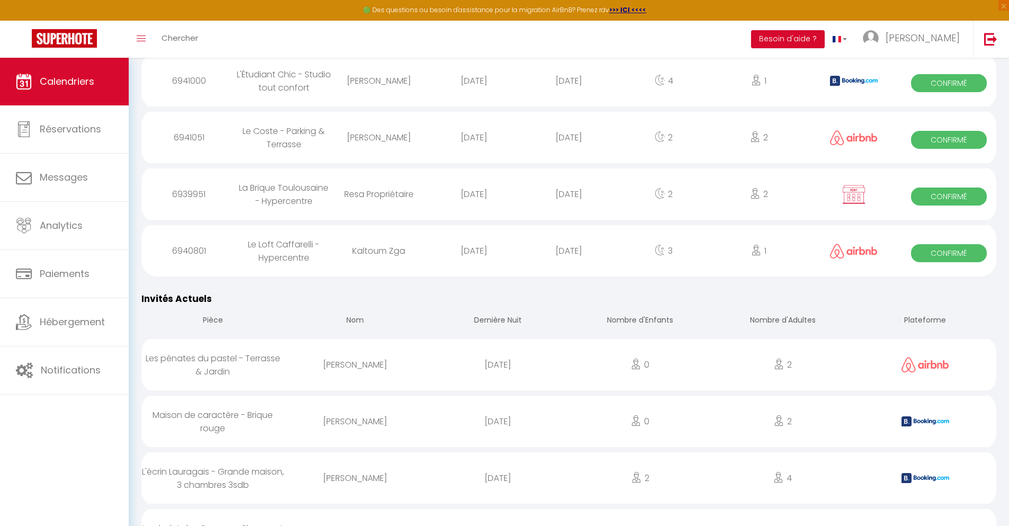
scroll to position [1517, 0]
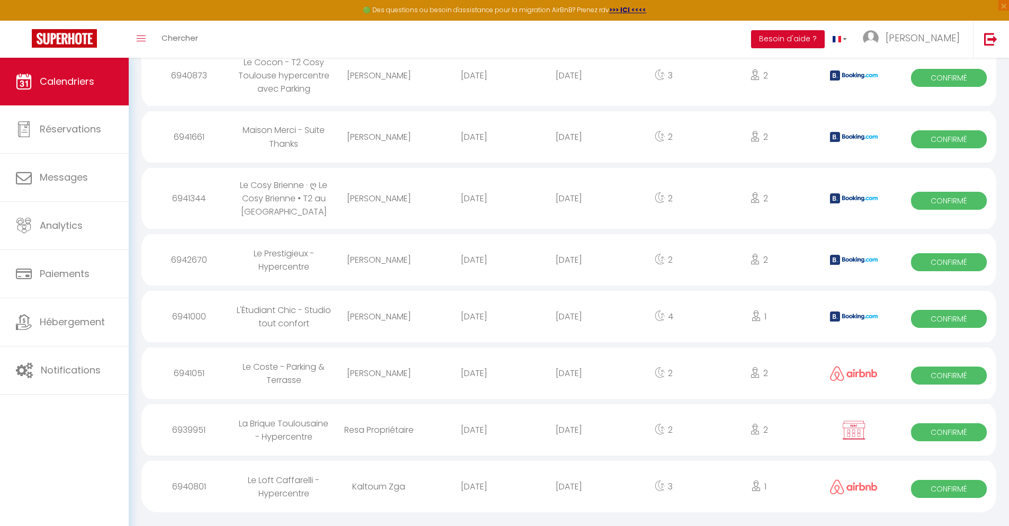
click at [569, 499] on div "[DATE]" at bounding box center [568, 486] width 95 height 34
select select "0"
select select "1"
select select
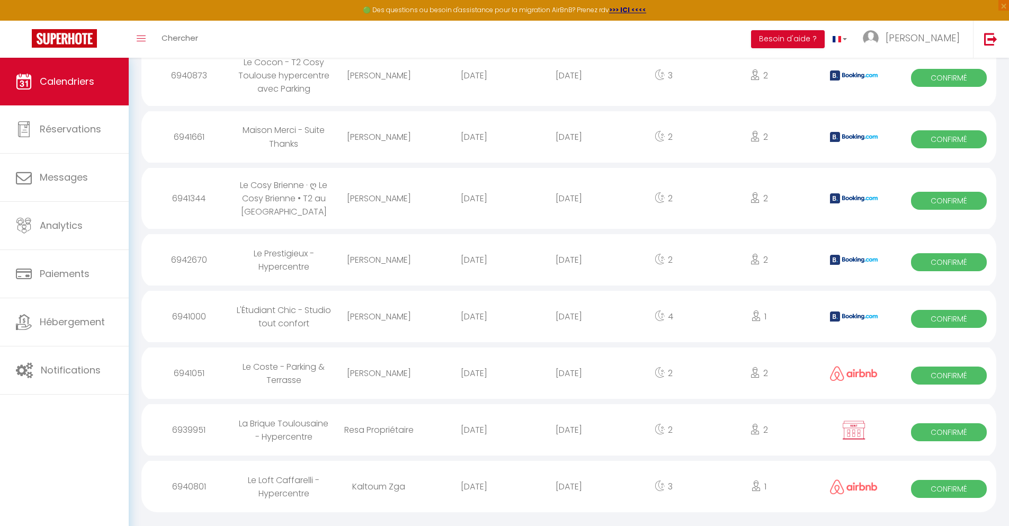
select select
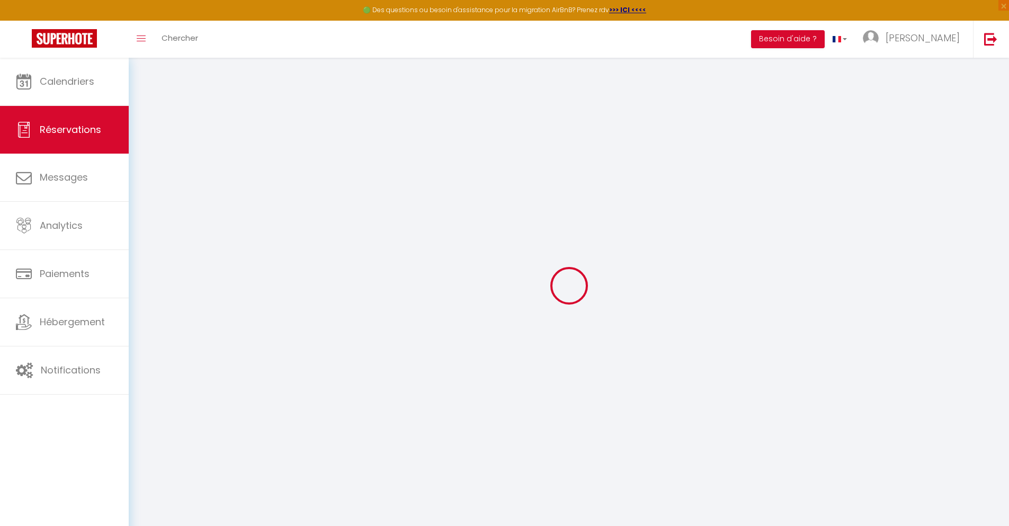
select select
checkbox input "false"
select select
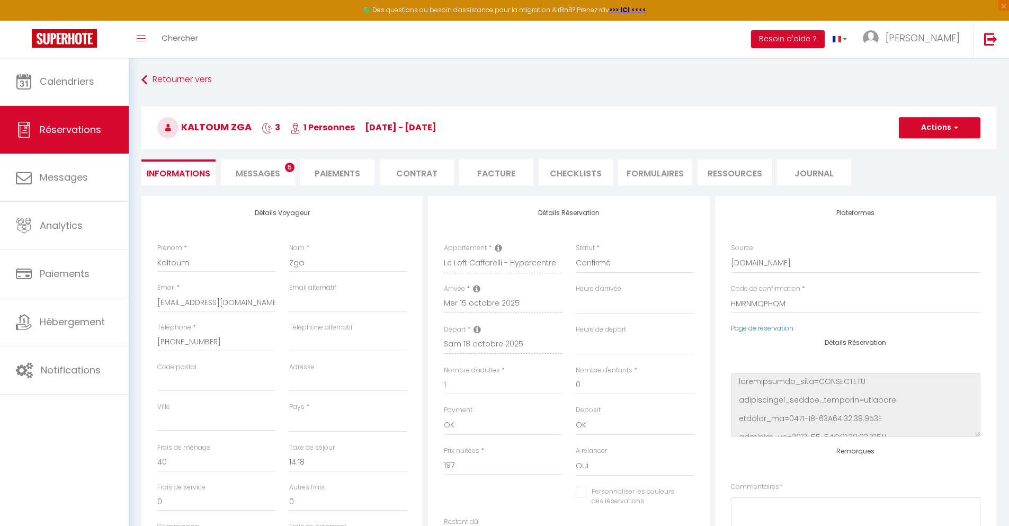
scroll to position [58, 0]
